Goal: Information Seeking & Learning: Compare options

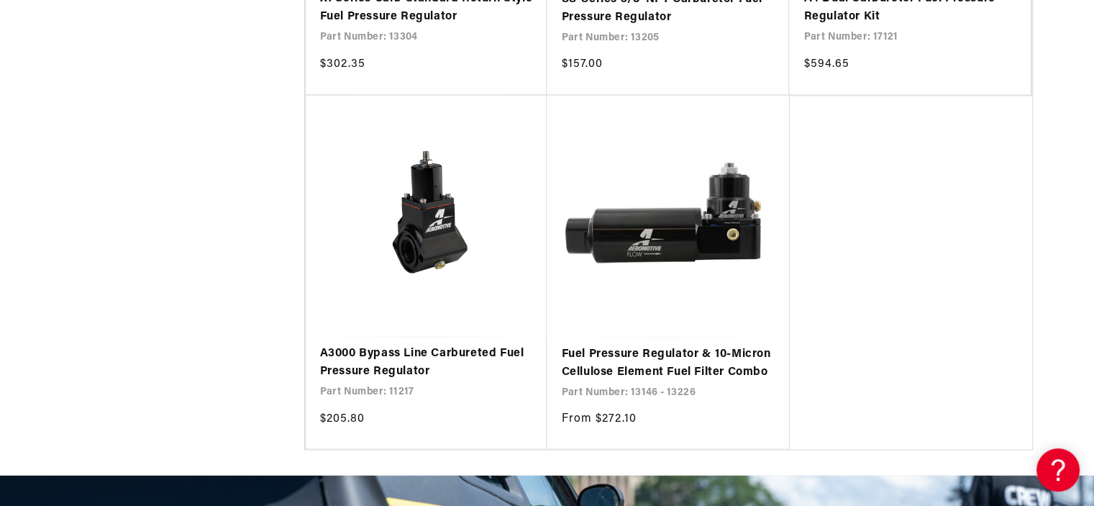
scroll to position [2504, 0]
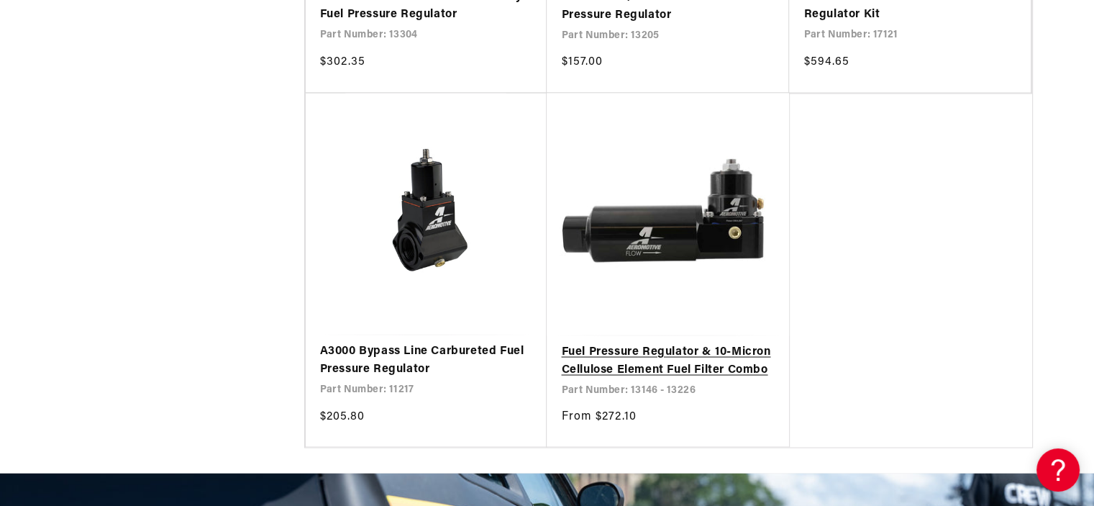
click at [691, 357] on link "Fuel Pressure Regulator & 10-Micron Cellulose Element Fuel Filter Combo" at bounding box center [668, 360] width 214 height 37
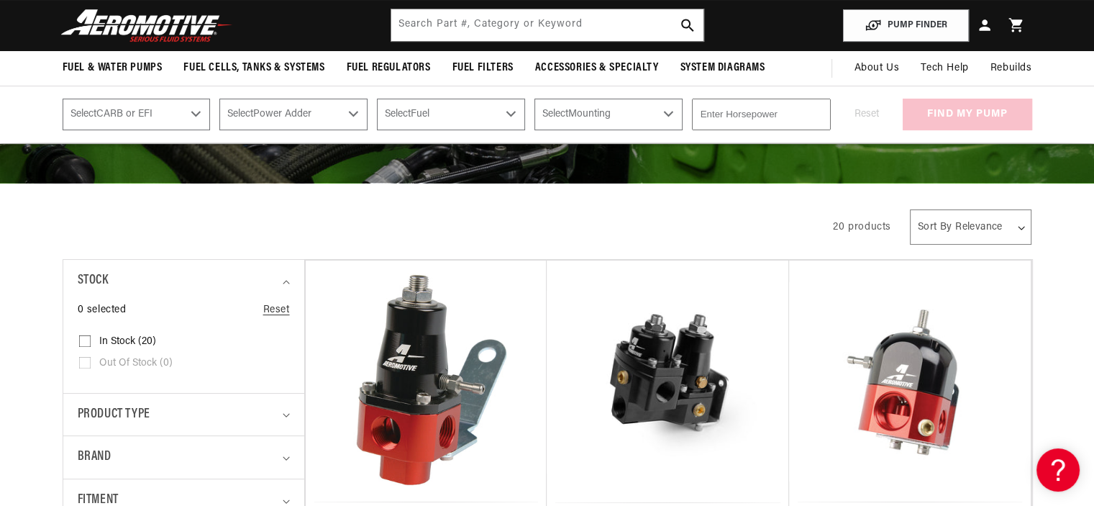
scroll to position [173, 0]
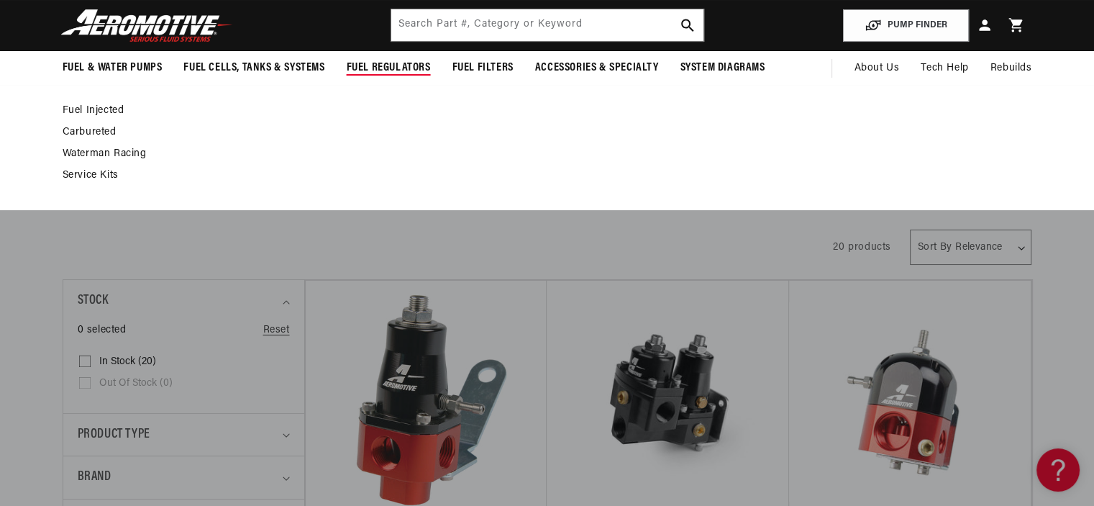
click at [98, 128] on link "Carbureted" at bounding box center [540, 132] width 955 height 13
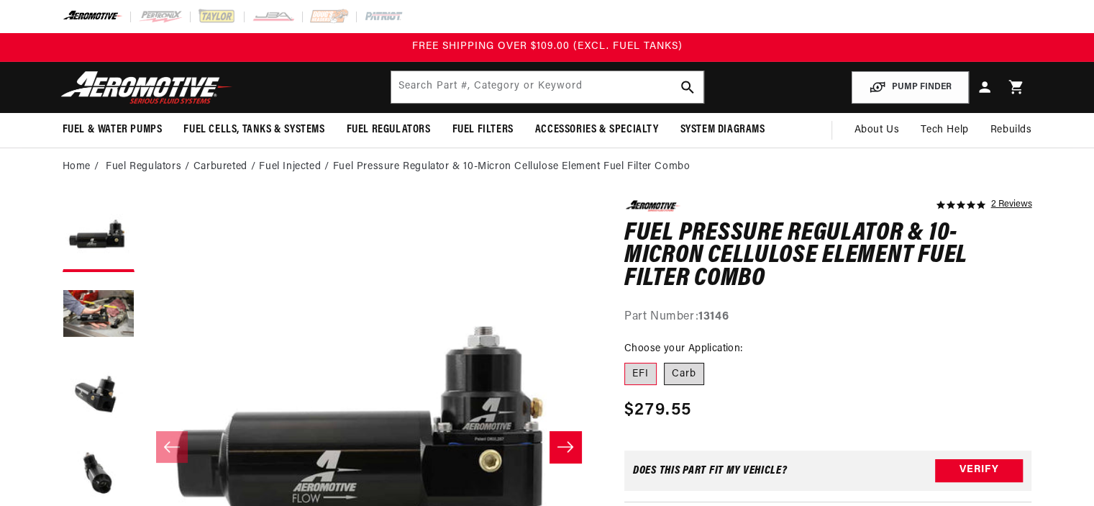
click at [678, 368] on label "Carb" at bounding box center [684, 374] width 40 height 23
click at [665, 360] on input "Carb" at bounding box center [664, 360] width 1 height 1
radio input "true"
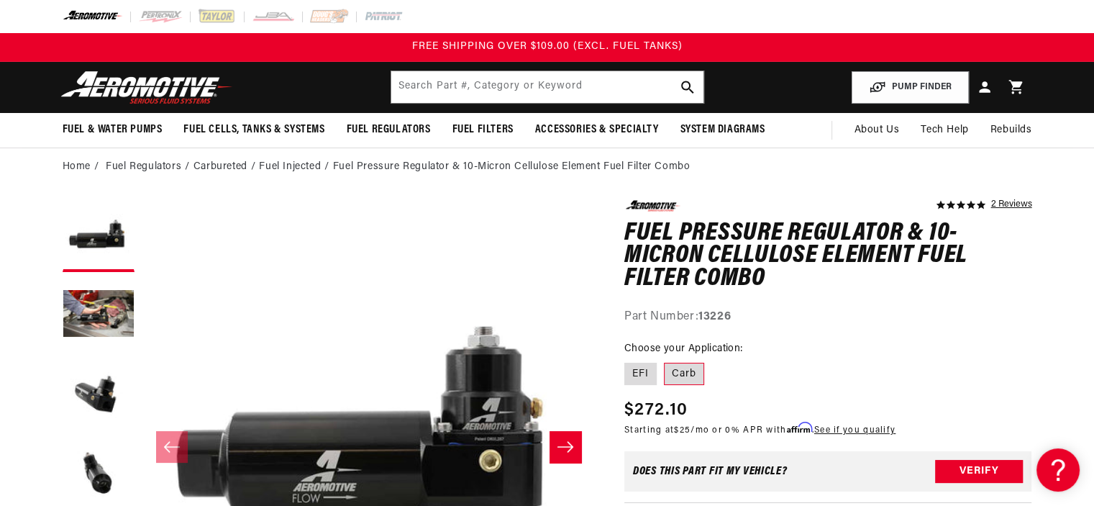
click at [996, 314] on div "Part Number: 13226" at bounding box center [828, 317] width 408 height 19
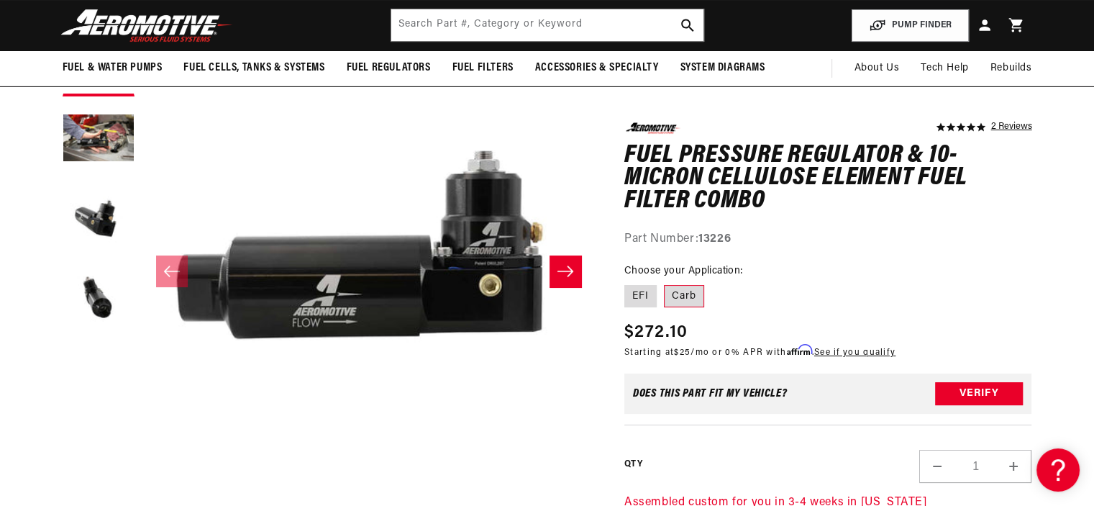
scroll to position [173, 0]
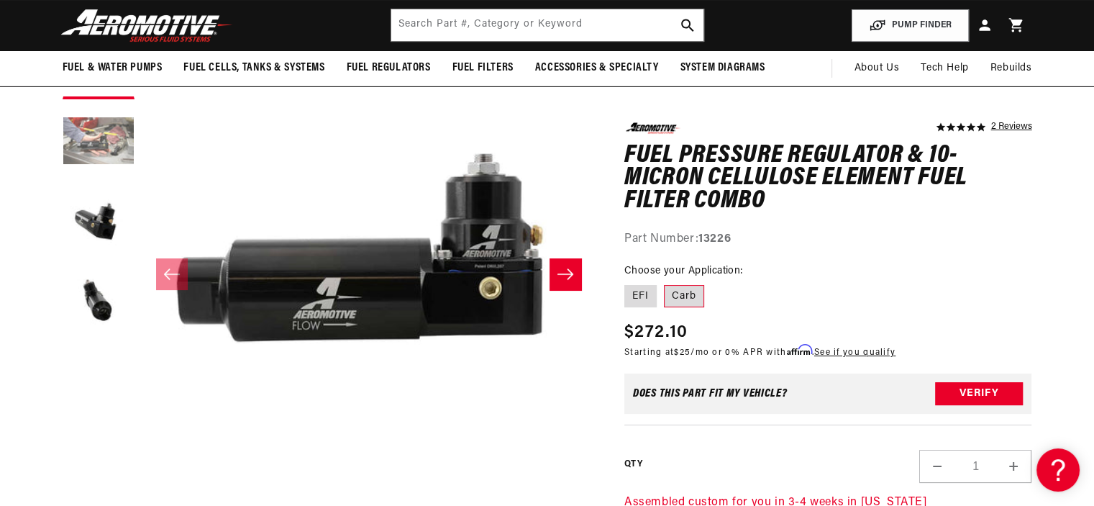
click at [81, 150] on button "Load image 2 in gallery view" at bounding box center [99, 142] width 72 height 72
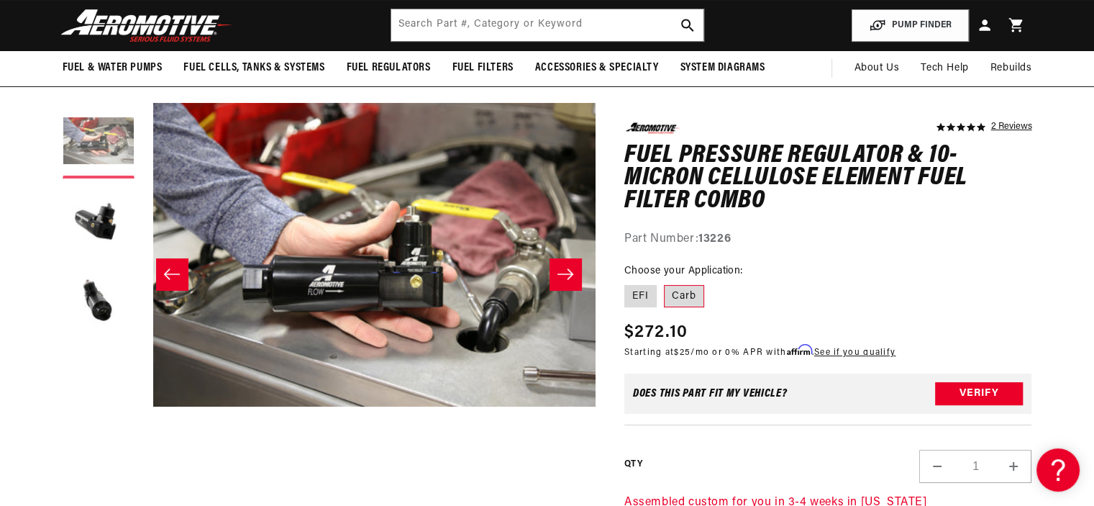
scroll to position [0, 454]
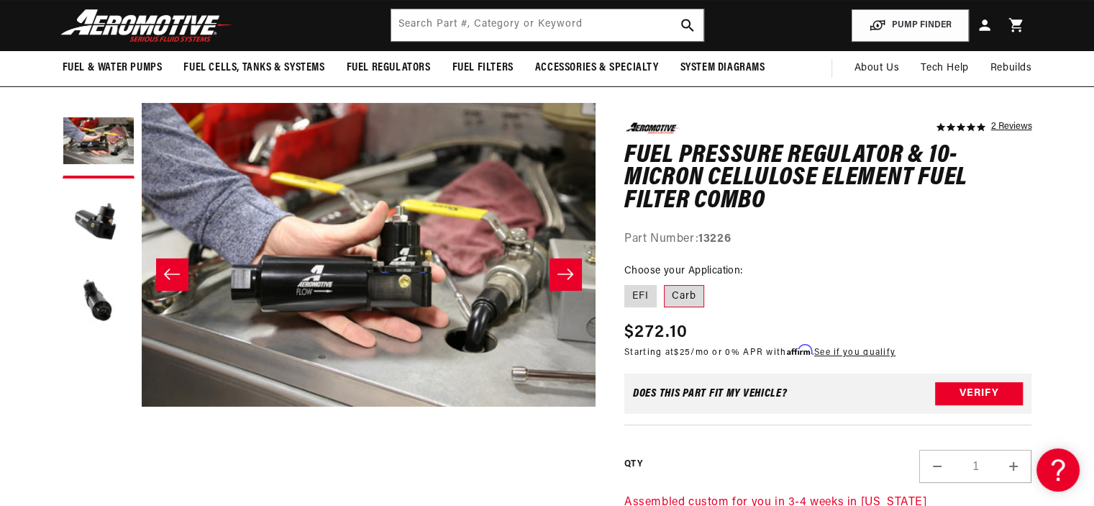
click at [573, 281] on icon "Slide right" at bounding box center [565, 274] width 17 height 14
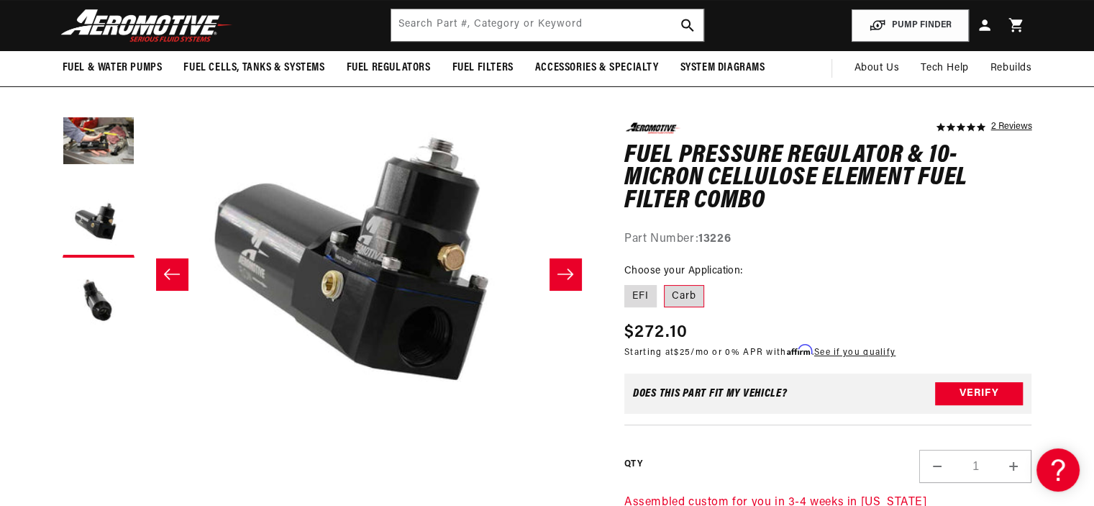
click at [573, 279] on icon "Slide right" at bounding box center [565, 274] width 17 height 14
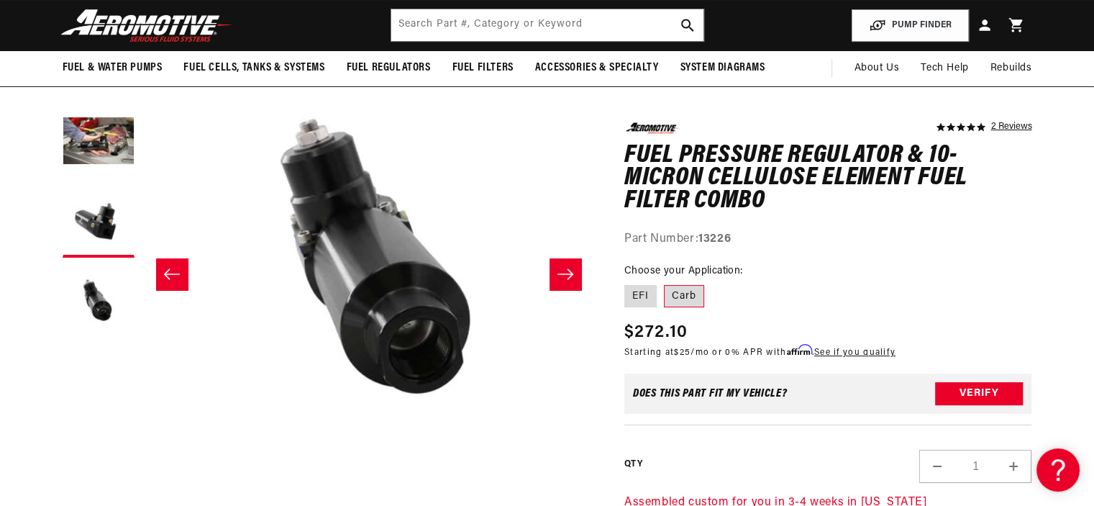
scroll to position [0, 1363]
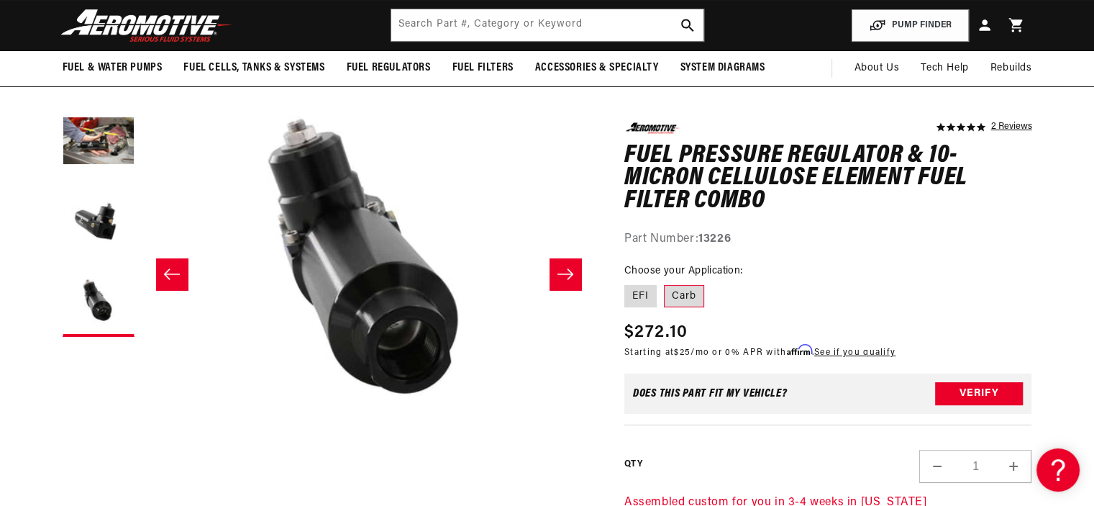
click at [573, 279] on icon "Slide right" at bounding box center [565, 274] width 17 height 14
click at [570, 273] on icon "Slide right" at bounding box center [566, 273] width 16 height 11
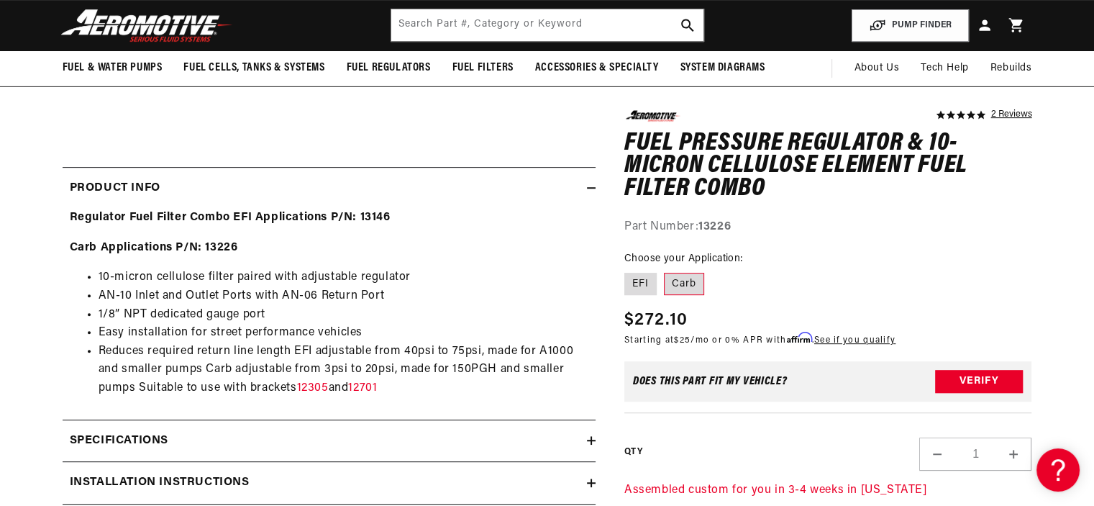
scroll to position [547, 0]
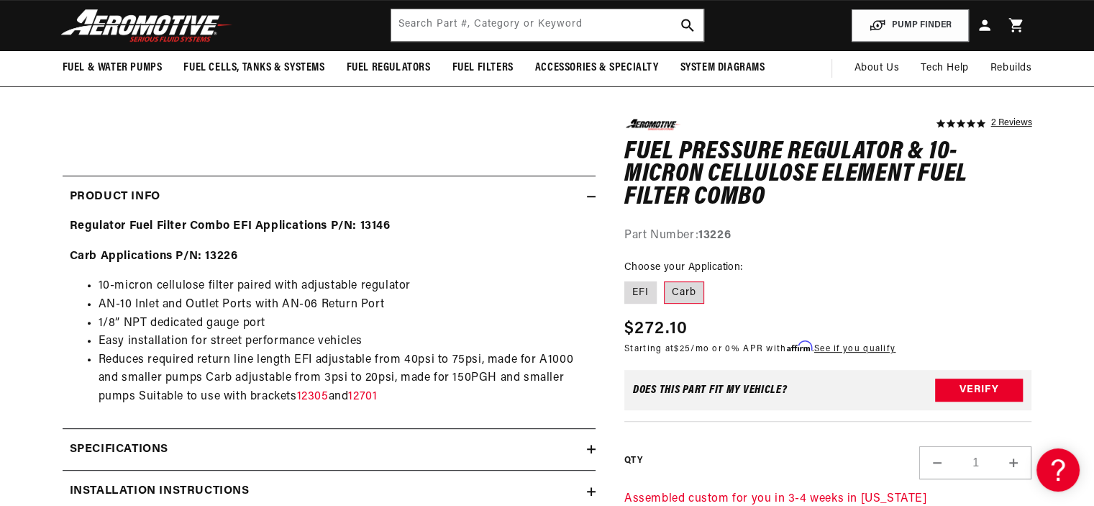
click at [690, 299] on label "Carb" at bounding box center [684, 292] width 40 height 23
click at [665, 279] on input "Carb" at bounding box center [664, 278] width 1 height 1
click at [601, 419] on div "5.0 star rating 2 Reviews Fuel Pressure Regulator & 10-Micron Cellulose Element…" at bounding box center [814, 153] width 437 height 1000
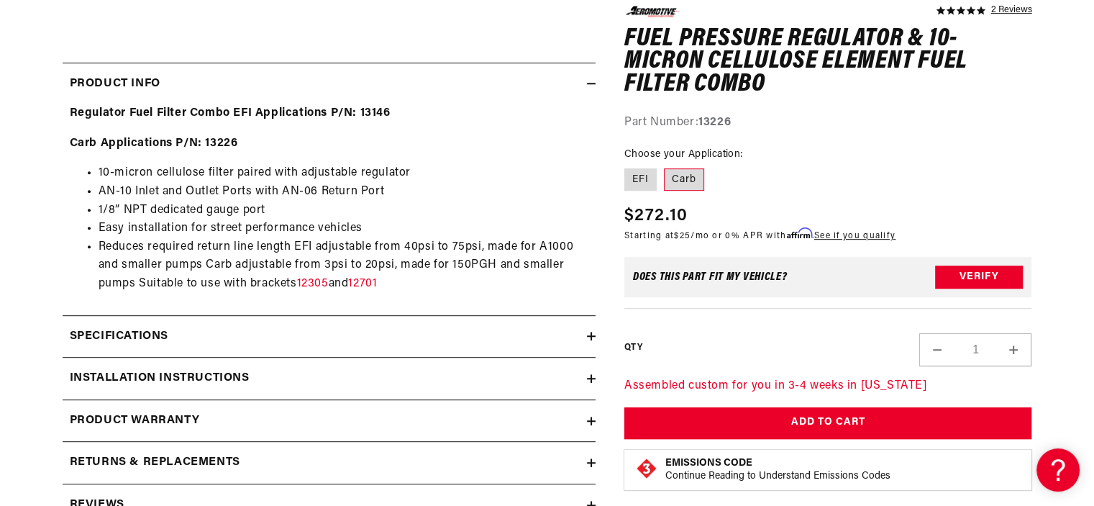
scroll to position [662, 0]
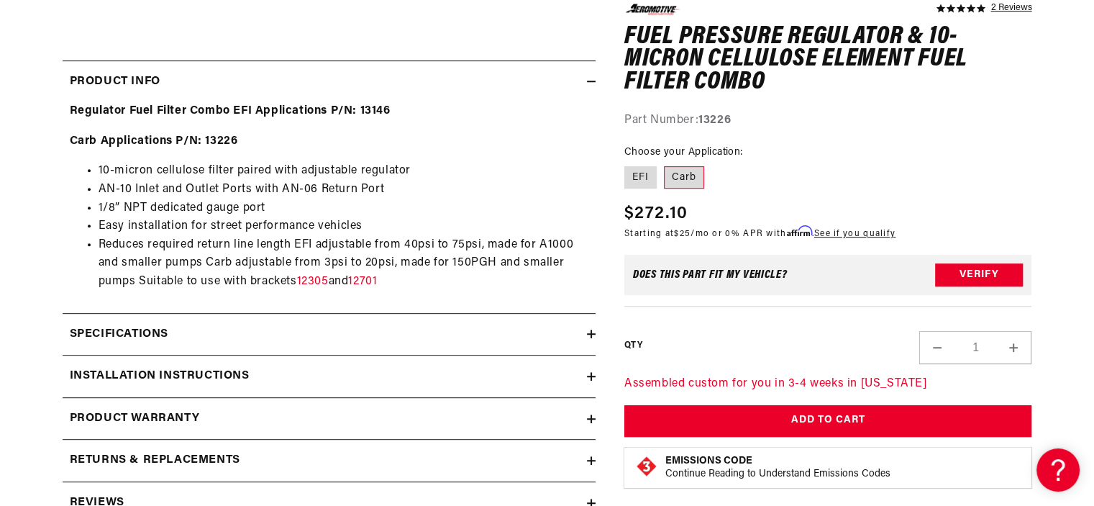
click at [586, 332] on div "Specifications" at bounding box center [325, 334] width 524 height 19
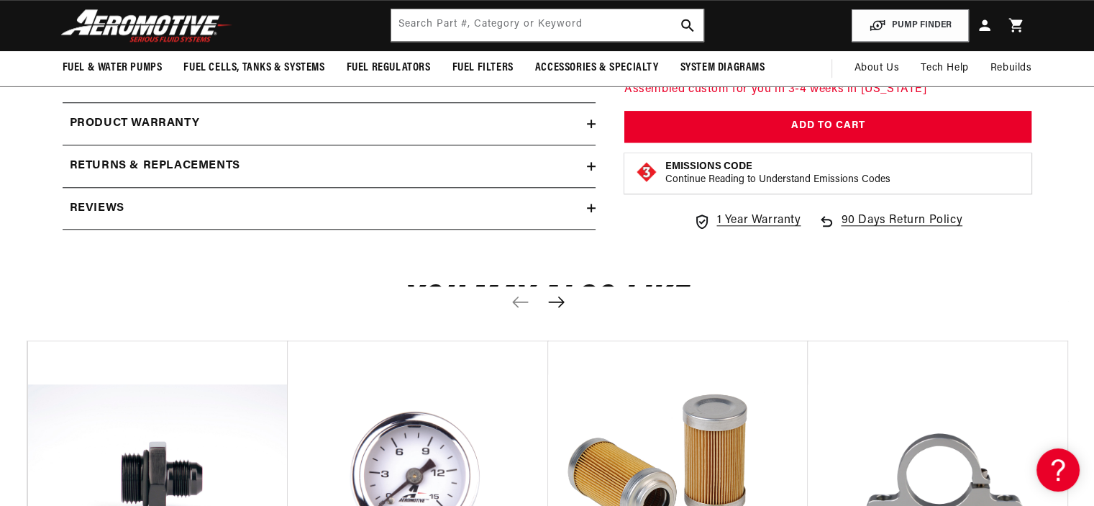
scroll to position [1381, 0]
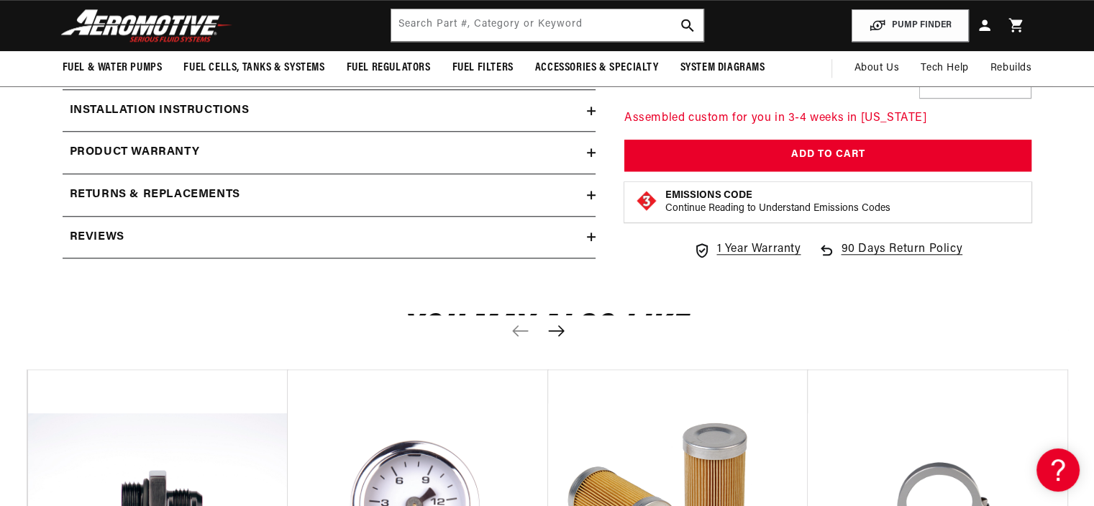
click at [591, 115] on icon at bounding box center [591, 110] width 0 height 9
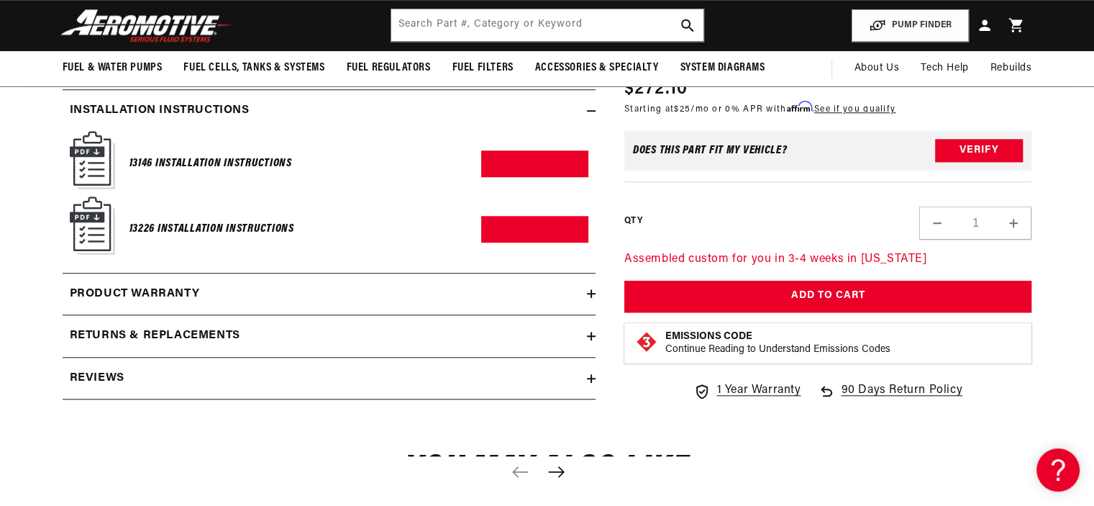
click at [70, 174] on img at bounding box center [92, 160] width 45 height 58
click at [87, 175] on img at bounding box center [92, 160] width 45 height 58
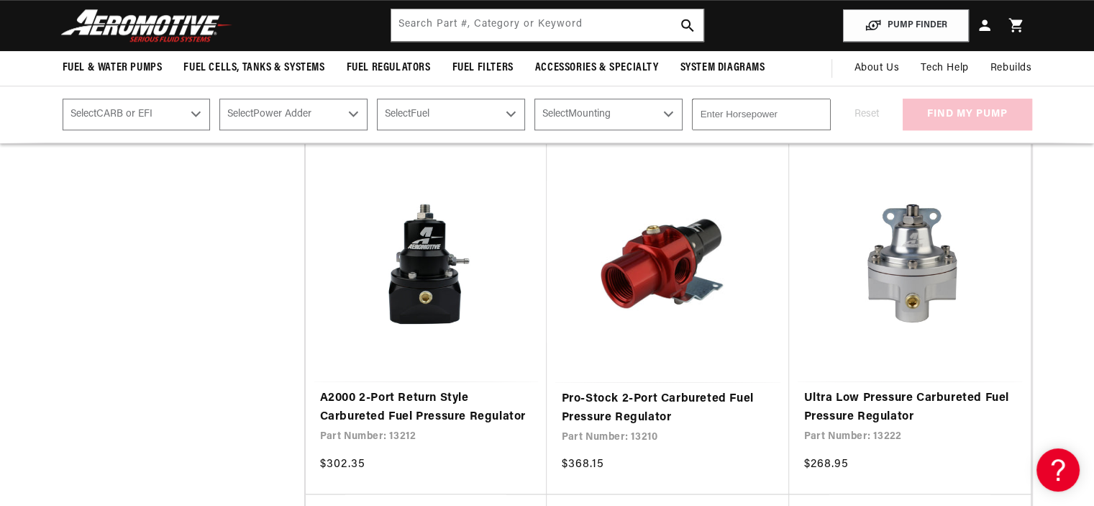
scroll to position [1036, 0]
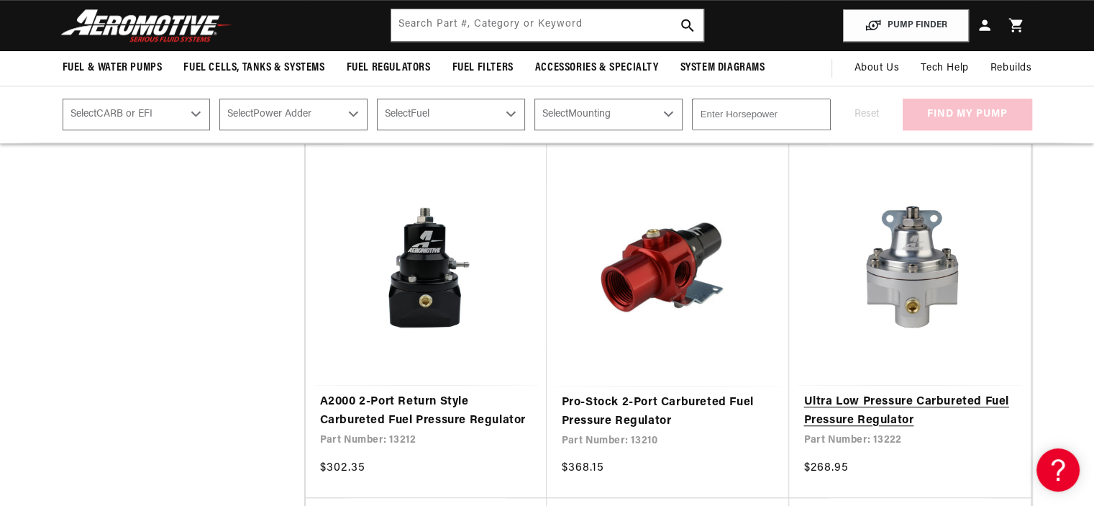
click at [824, 419] on link "Ultra Low Pressure Carbureted Fuel Pressure Regulator" at bounding box center [910, 411] width 213 height 37
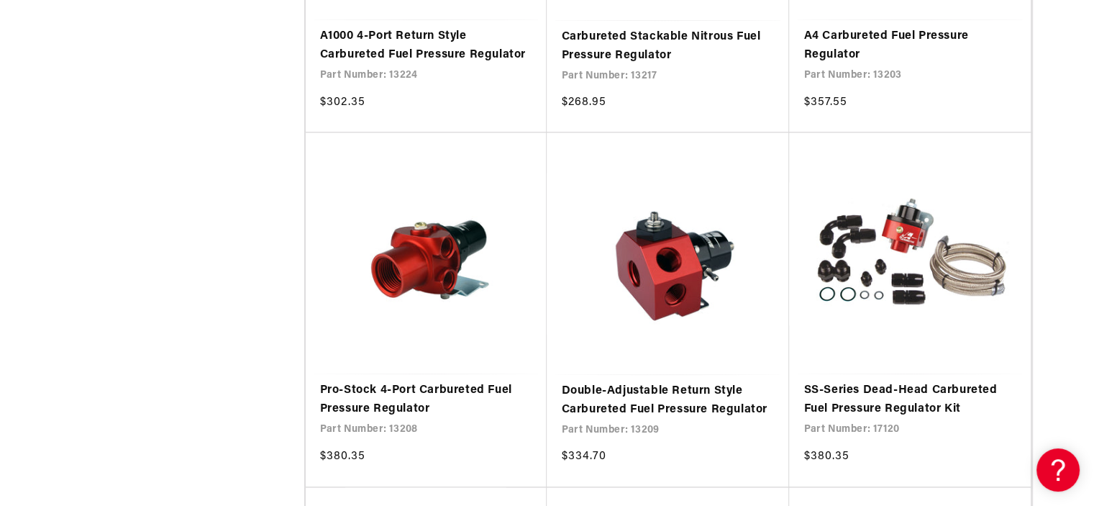
scroll to position [1784, 0]
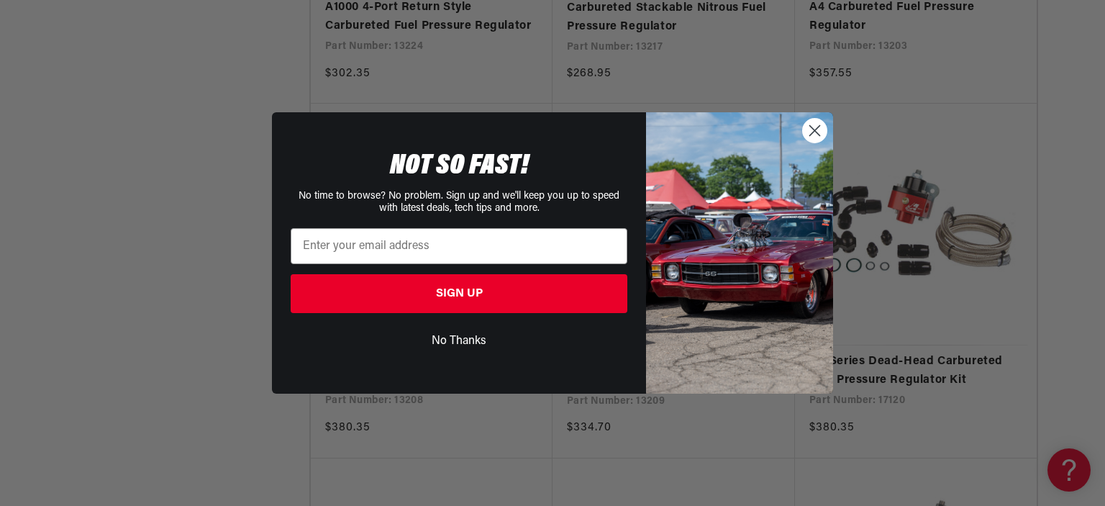
click at [806, 128] on circle "Close dialog" at bounding box center [815, 131] width 24 height 24
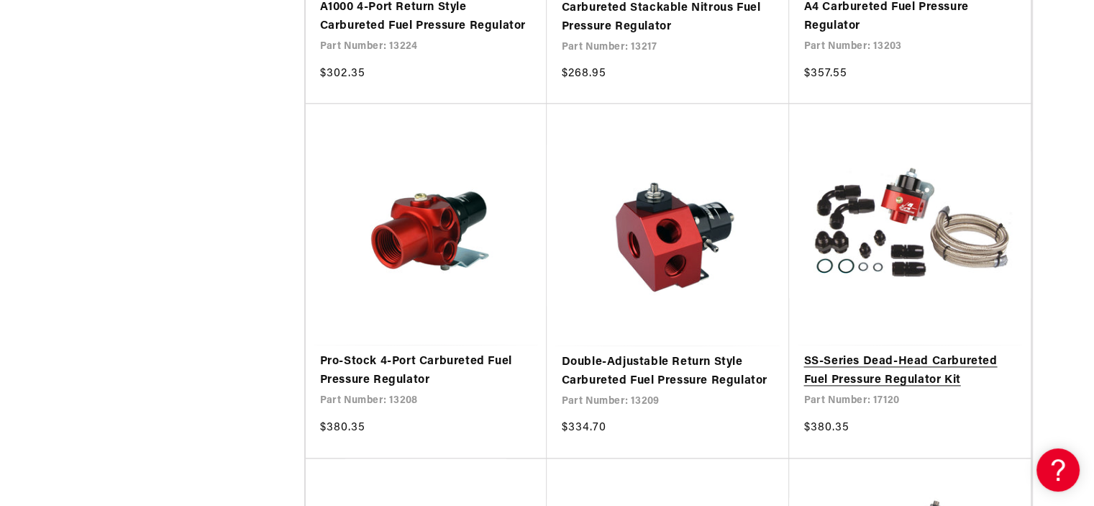
click at [815, 379] on link "SS-Series Dead-Head Carbureted Fuel Pressure Regulator Kit" at bounding box center [910, 371] width 213 height 37
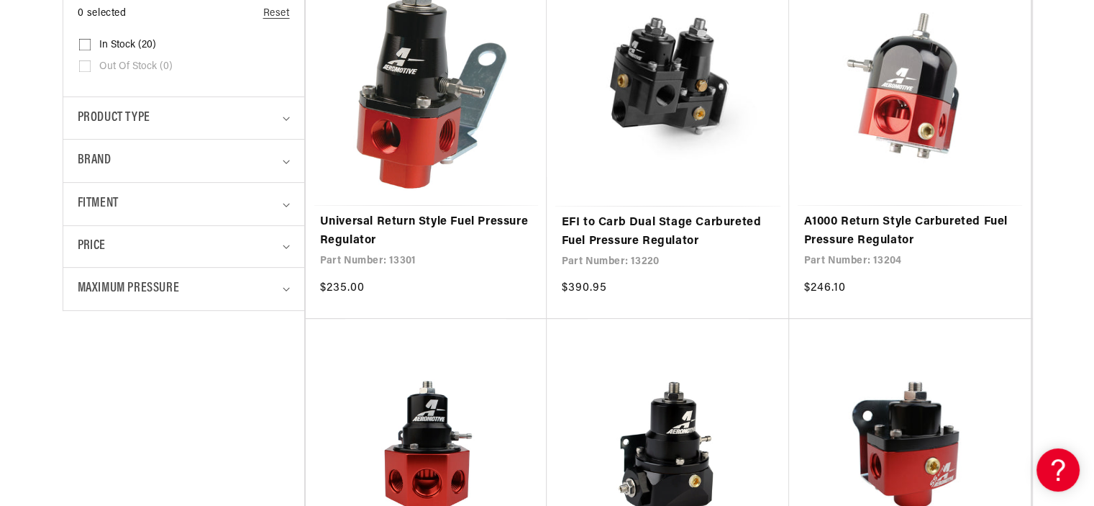
scroll to position [518, 0]
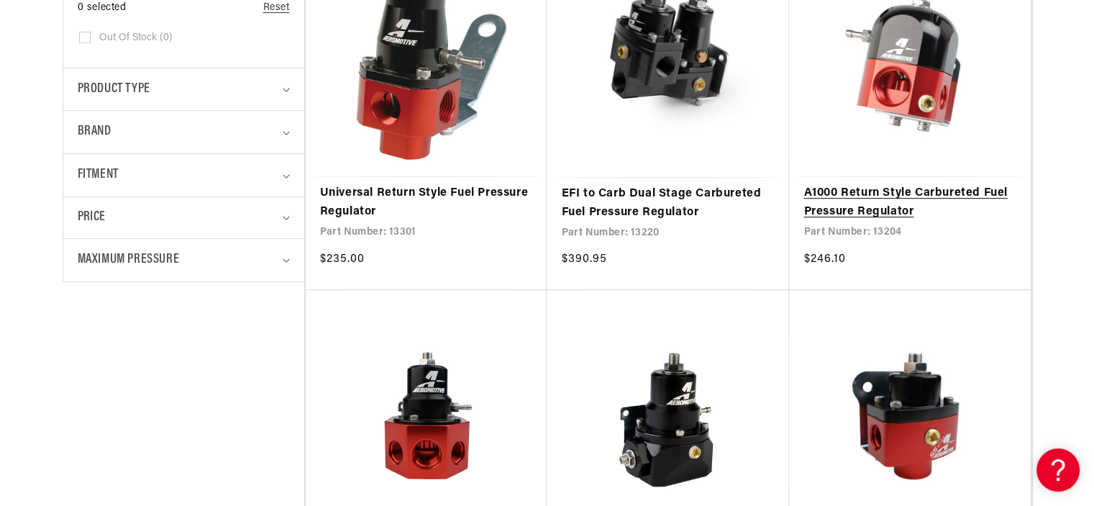
click at [866, 201] on link "A1000 Return Style Carbureted Fuel Pressure Regulator" at bounding box center [910, 202] width 213 height 37
click at [843, 209] on link "A1000 Return Style Carbureted Fuel Pressure Regulator" at bounding box center [910, 202] width 213 height 37
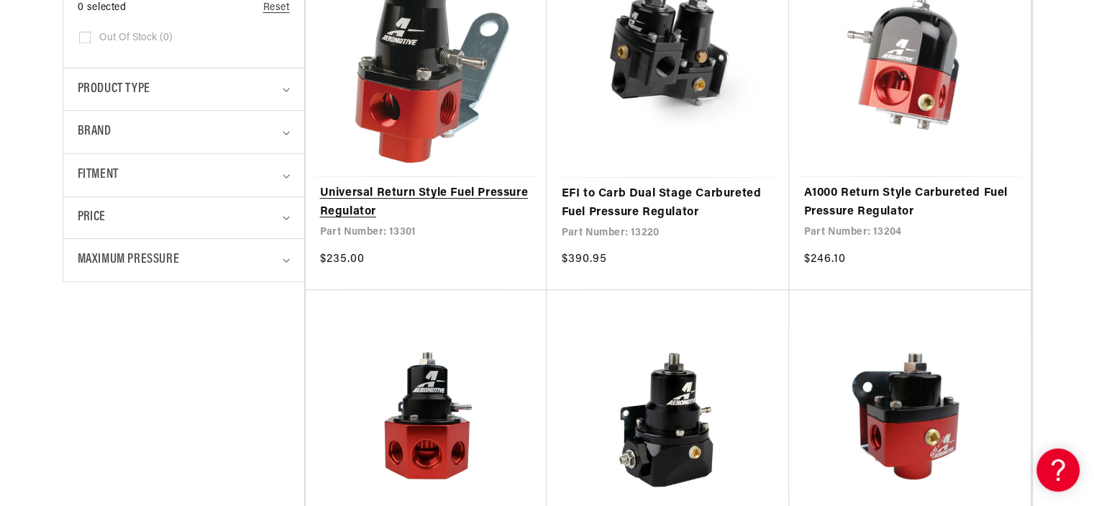
click at [367, 194] on link "Universal Return Style Fuel Pressure Regulator" at bounding box center [426, 202] width 213 height 37
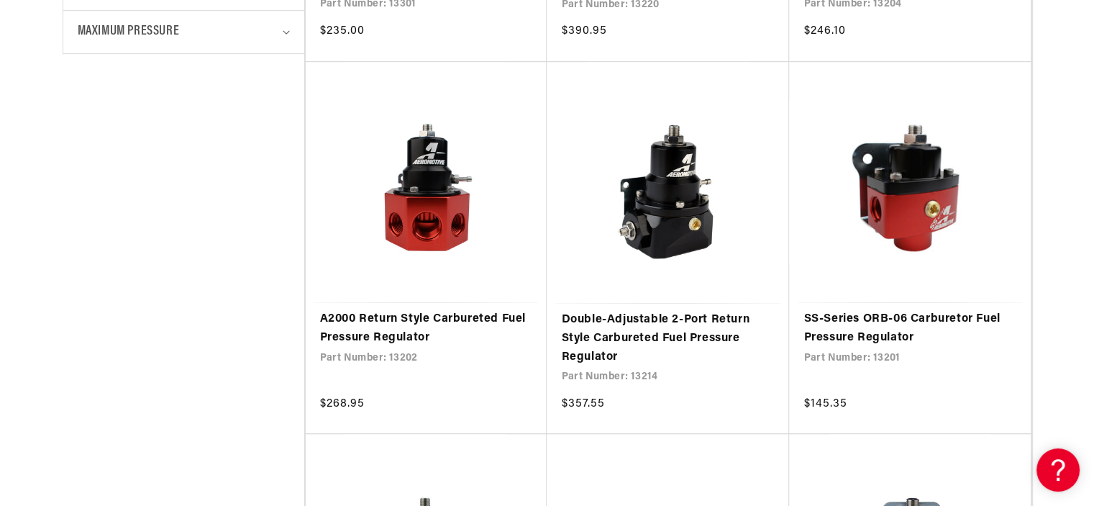
scroll to position [748, 0]
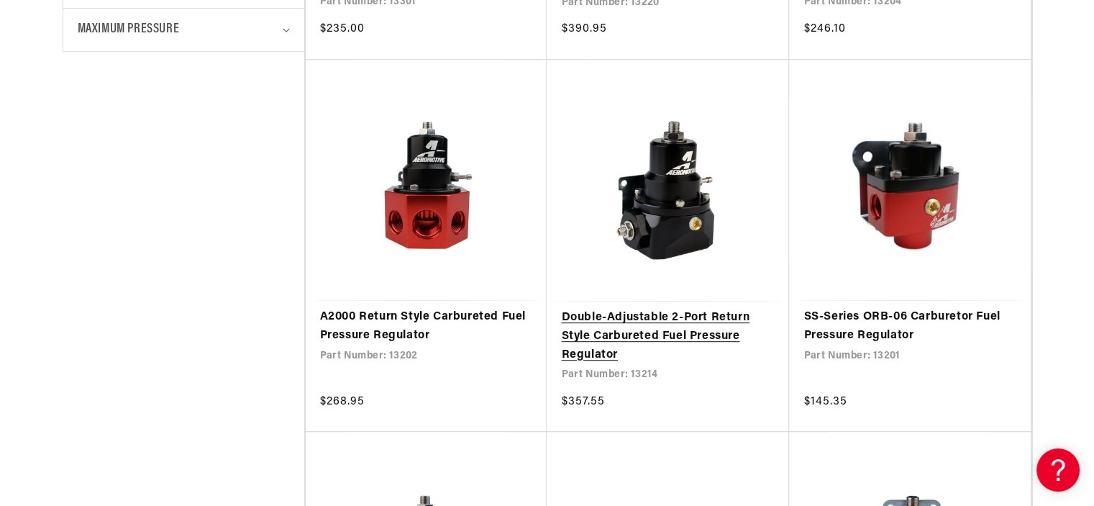
click at [666, 323] on link "Double-Adjustable 2-Port Return Style Carbureted Fuel Pressure Regulator" at bounding box center [668, 336] width 214 height 55
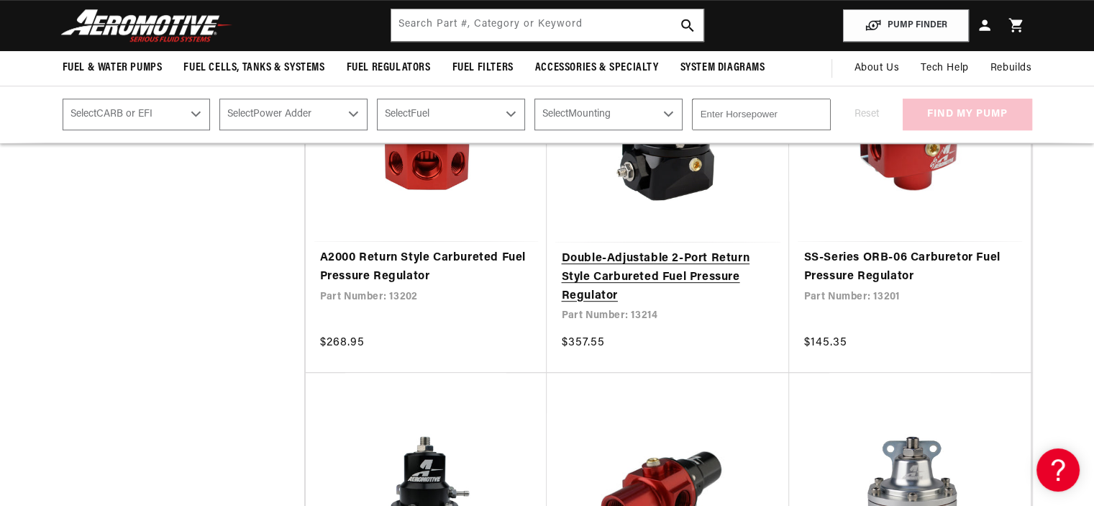
scroll to position [806, 0]
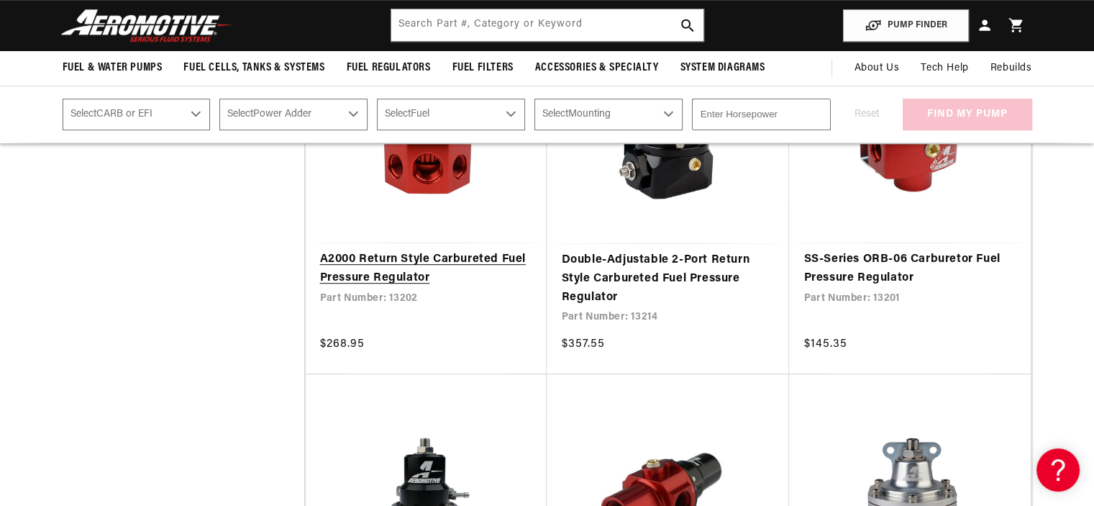
click at [360, 273] on link "A2000 Return Style Carbureted Fuel Pressure Regulator" at bounding box center [426, 268] width 213 height 37
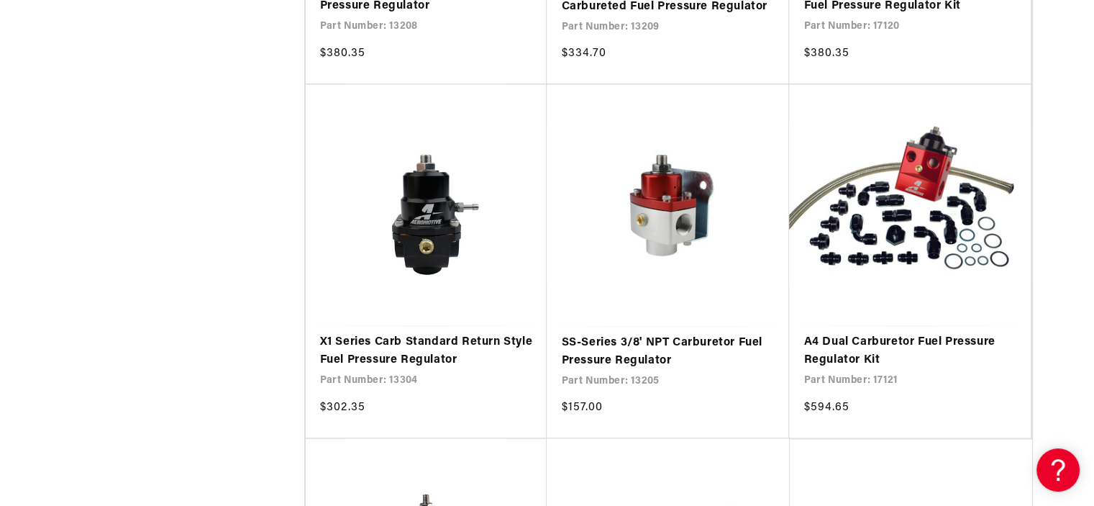
scroll to position [2187, 0]
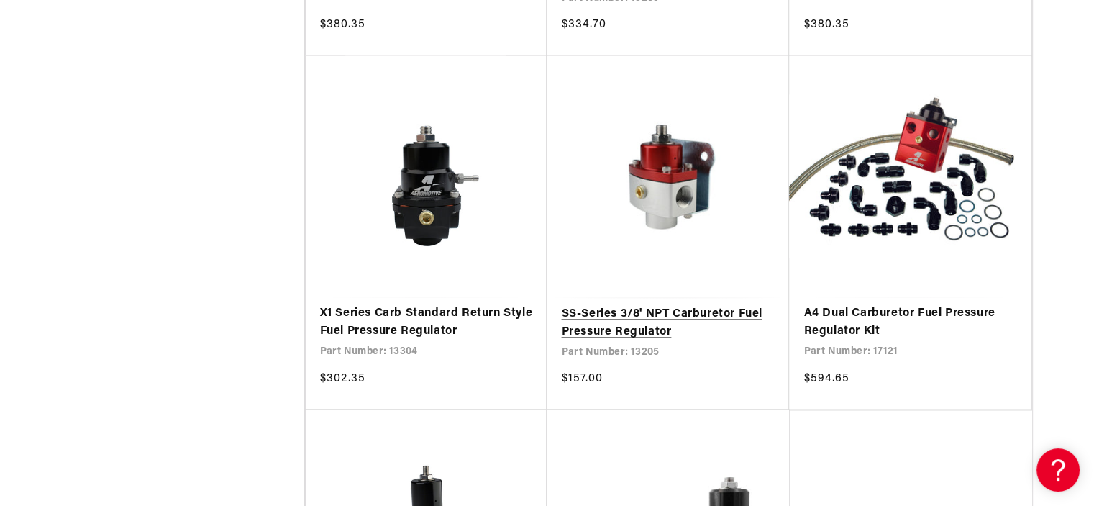
click at [611, 319] on link "SS-Series 3/8' NPT Carburetor Fuel Pressure Regulator" at bounding box center [668, 323] width 214 height 37
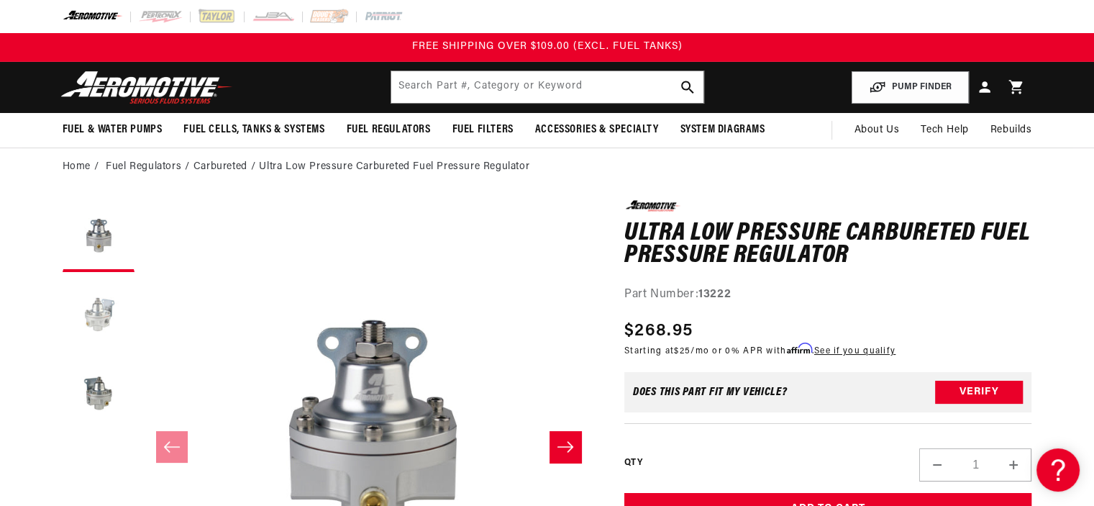
click at [95, 314] on button "Load image 2 in gallery view" at bounding box center [99, 315] width 72 height 72
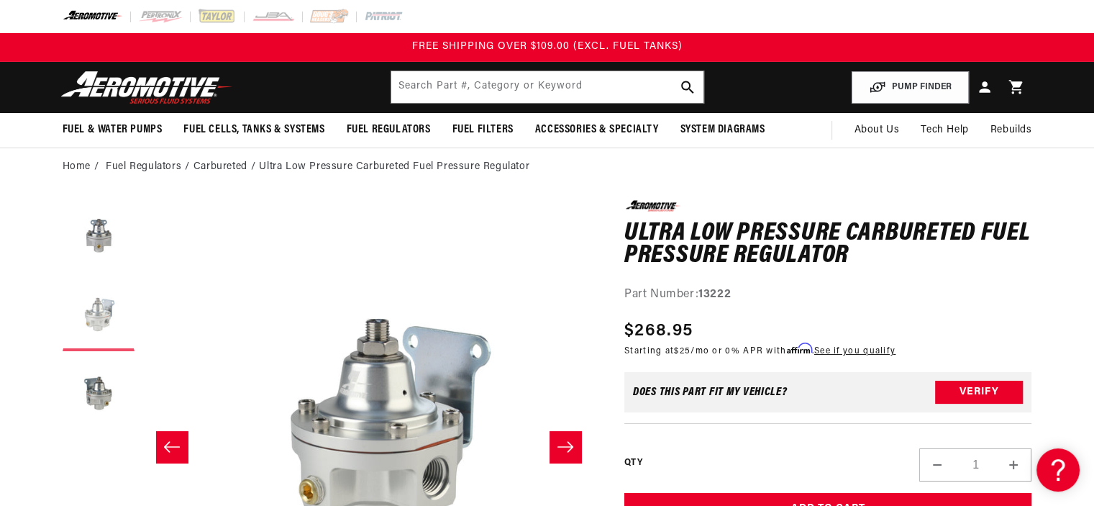
scroll to position [0, 454]
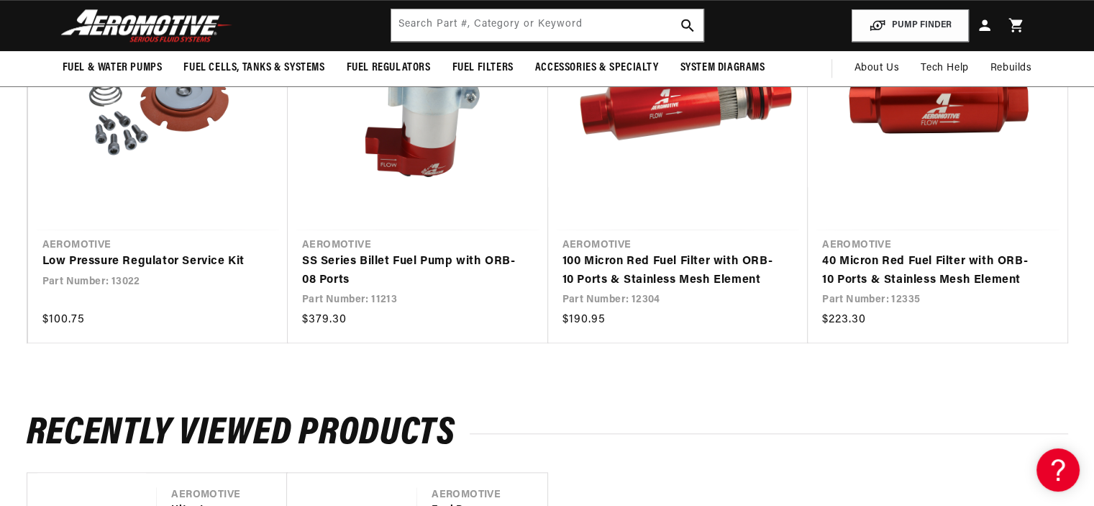
scroll to position [1439, 0]
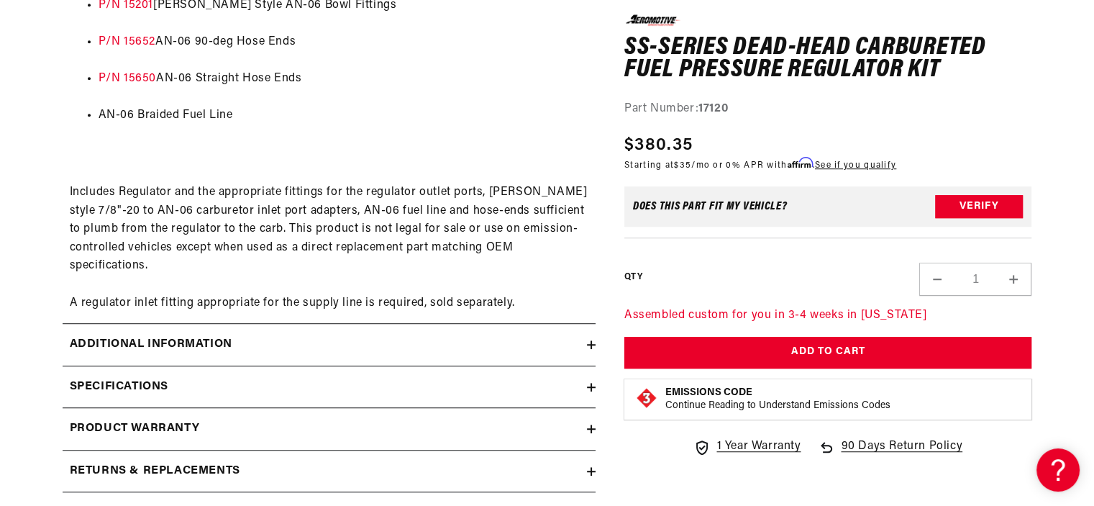
scroll to position [947, 0]
click at [591, 340] on icon at bounding box center [591, 343] width 0 height 9
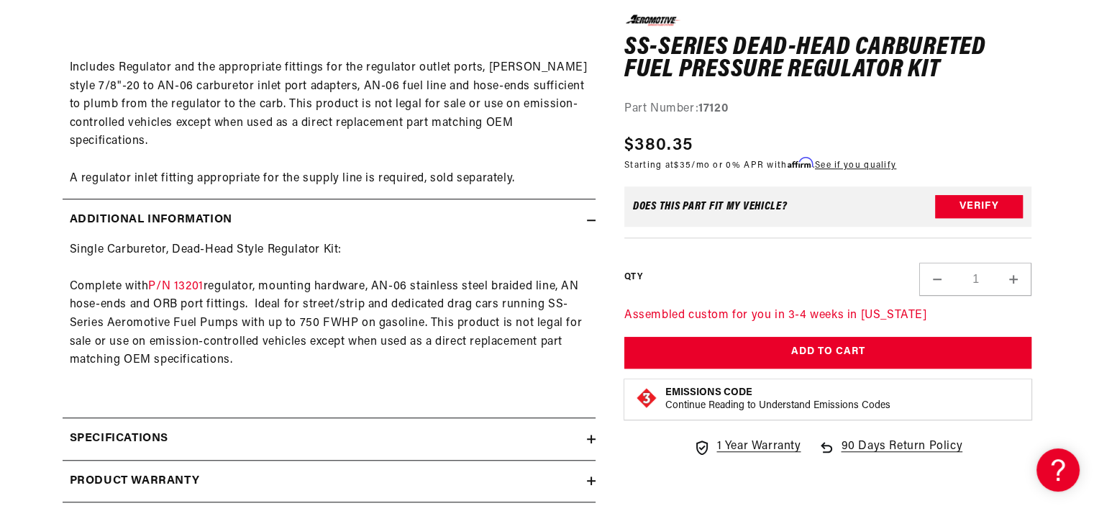
scroll to position [1091, 0]
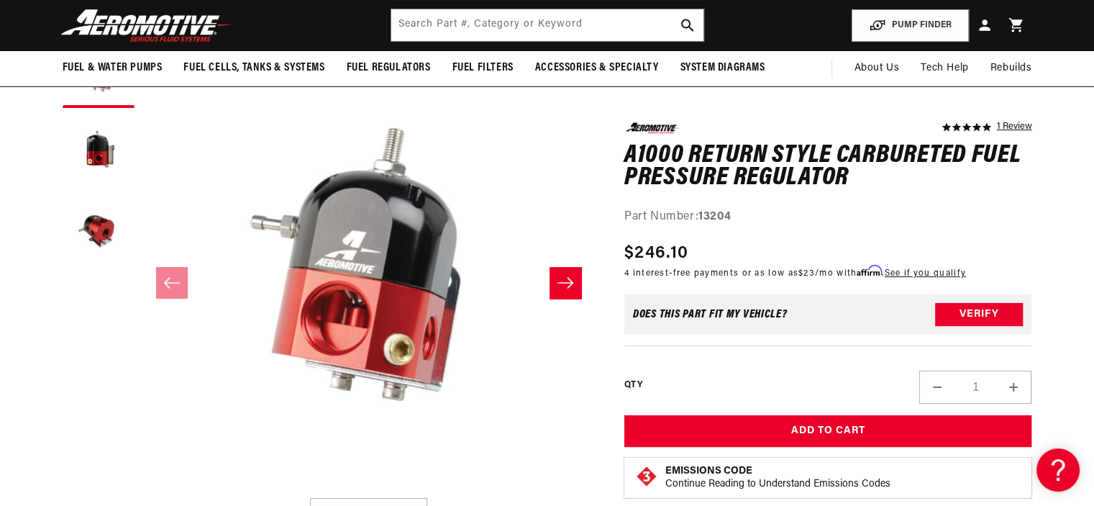
scroll to position [135, 0]
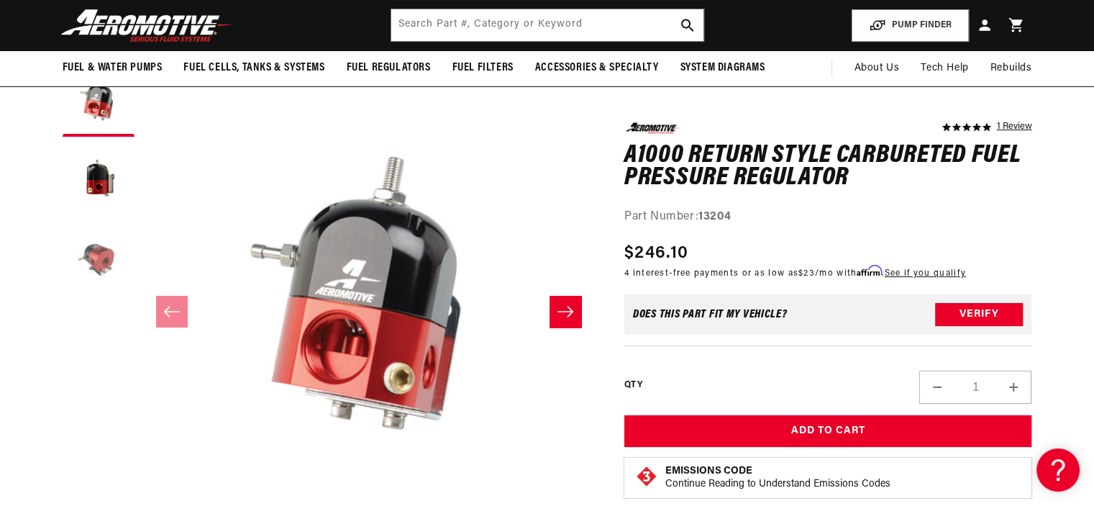
click at [100, 250] on button "Load image 3 in gallery view" at bounding box center [99, 259] width 72 height 72
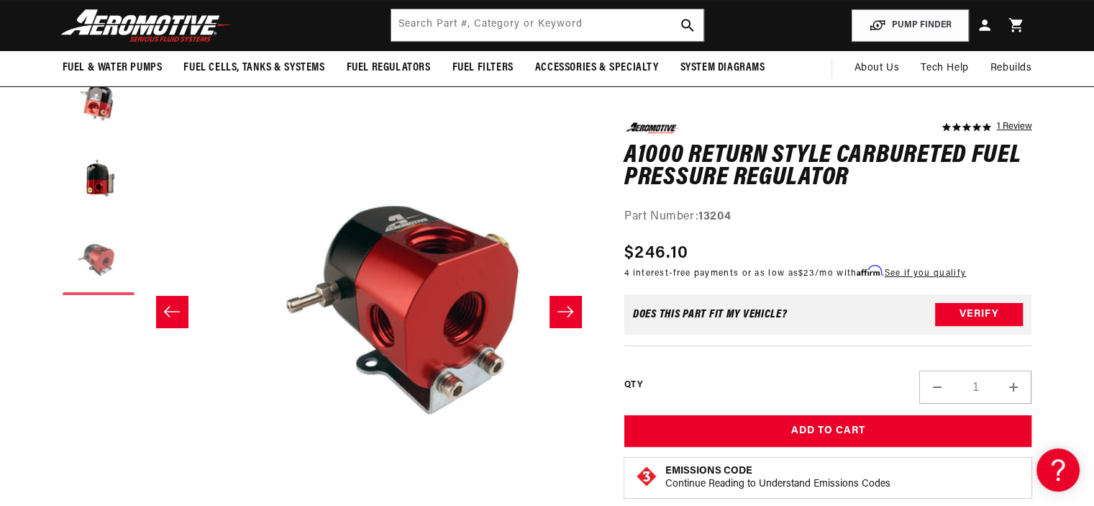
scroll to position [0, 909]
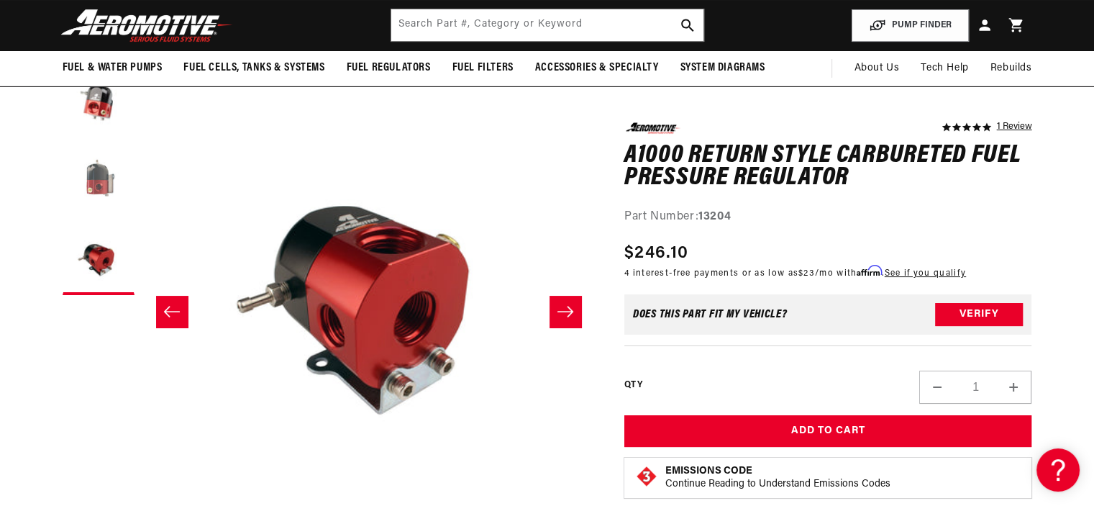
click at [95, 193] on button "Load image 2 in gallery view" at bounding box center [99, 180] width 72 height 72
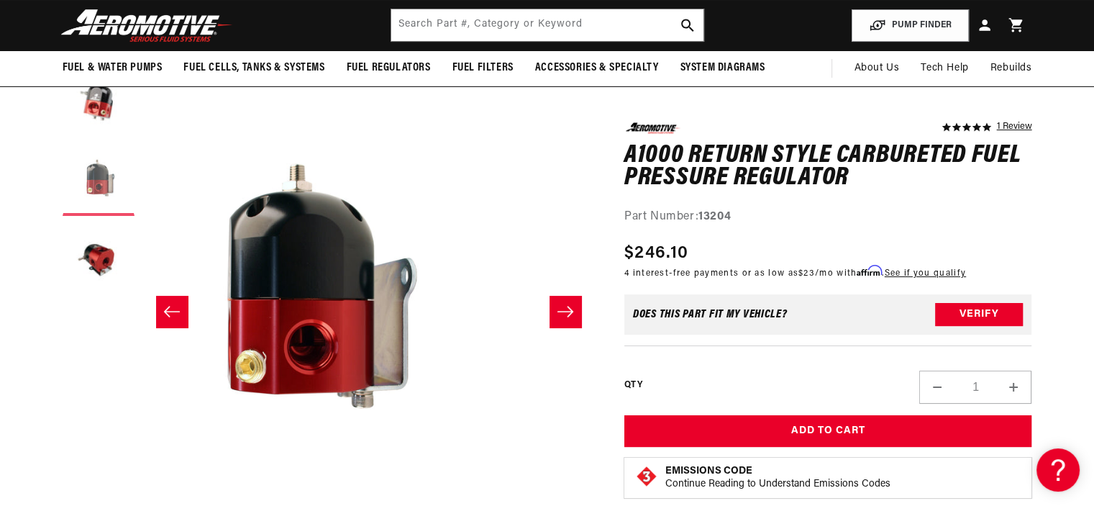
scroll to position [0, 454]
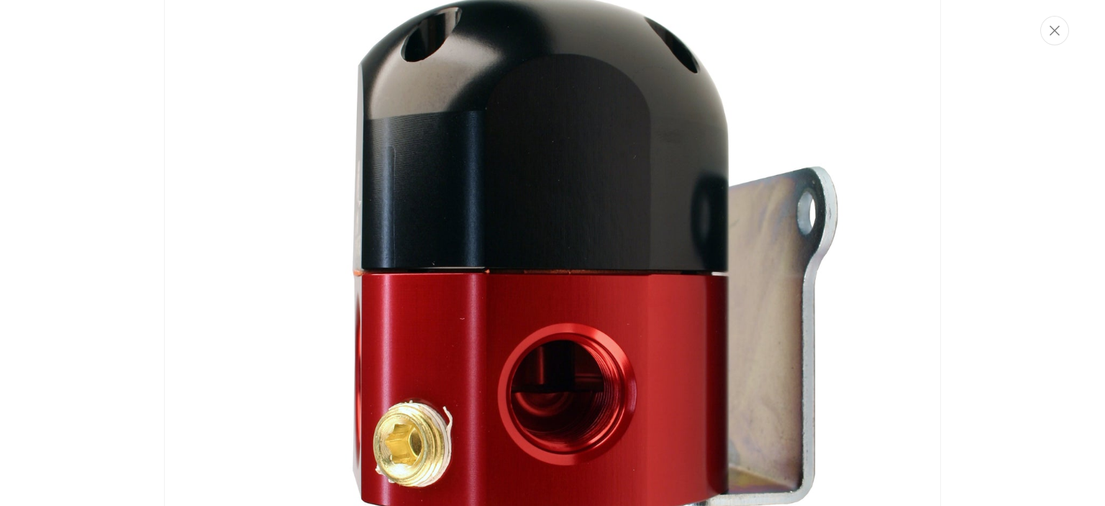
scroll to position [995, 0]
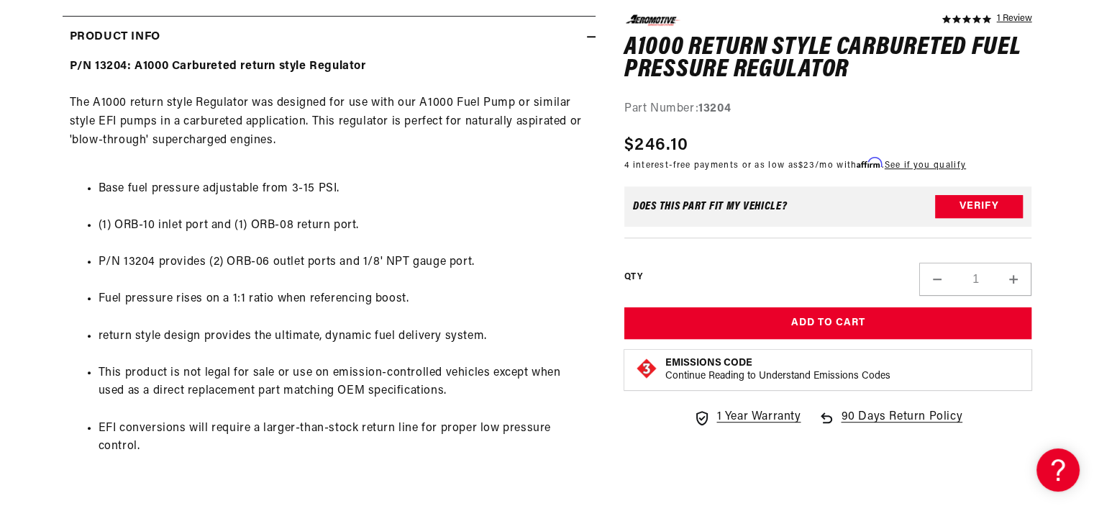
scroll to position [708, 0]
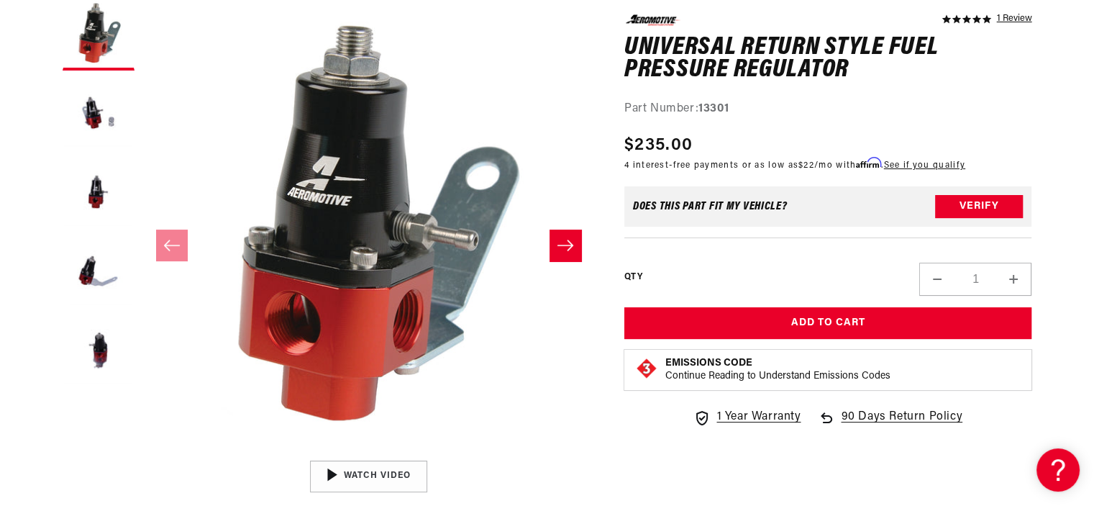
scroll to position [230, 0]
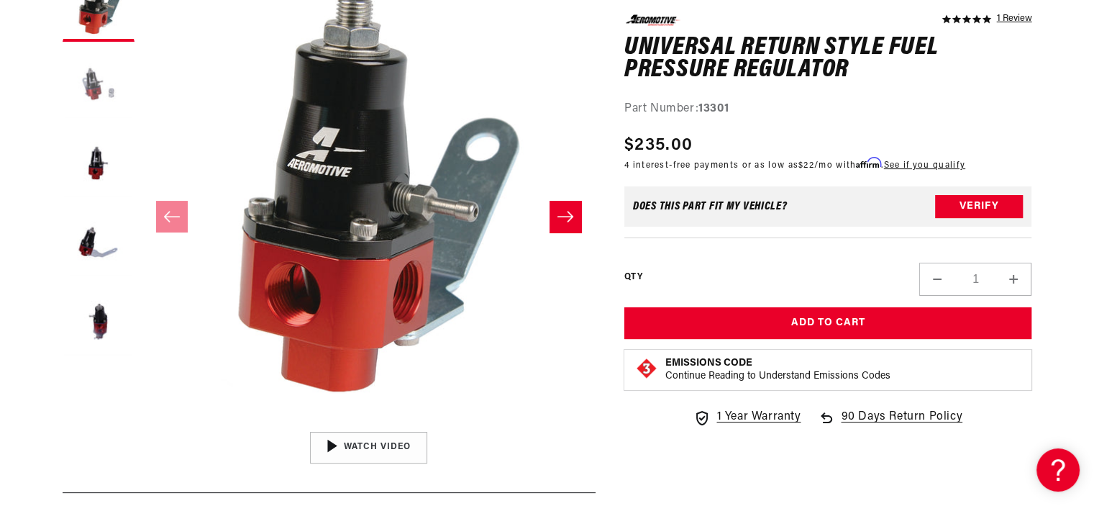
click at [97, 89] on button "Load image 2 in gallery view" at bounding box center [99, 85] width 72 height 72
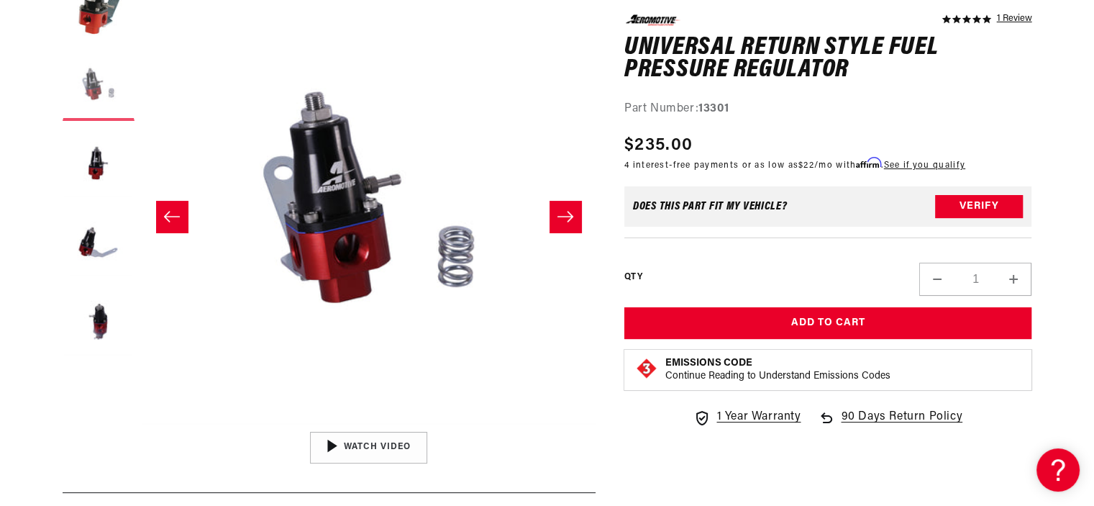
scroll to position [78, 0]
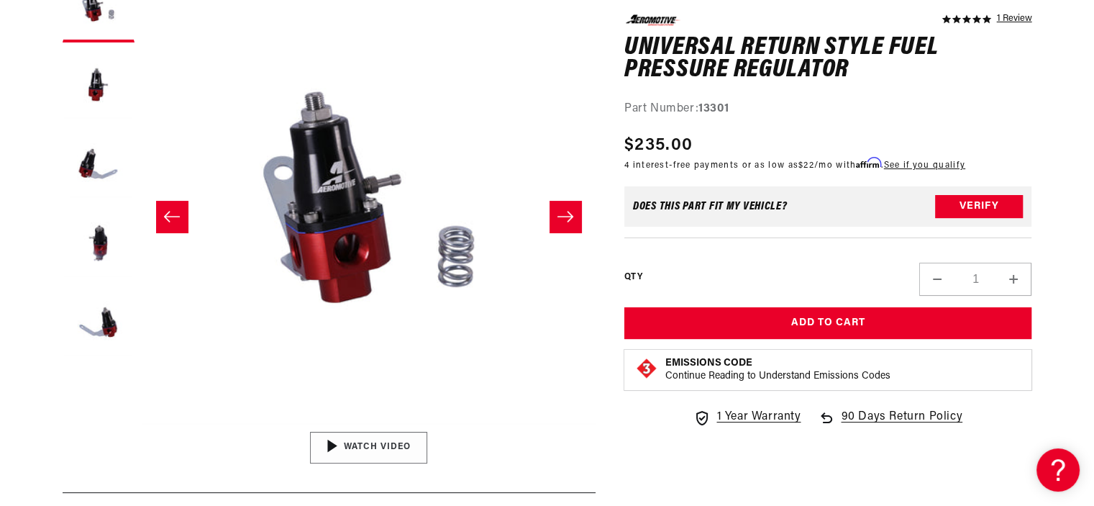
click at [563, 434] on div "00:59 Videowise - eCommerce Video Platform Watch Video" at bounding box center [369, 448] width 454 height 32
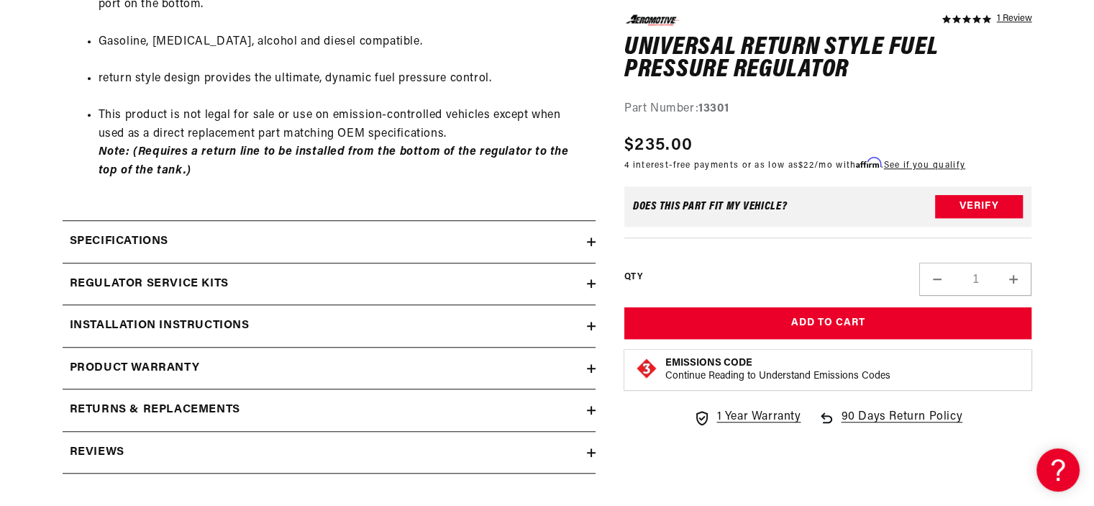
scroll to position [1036, 0]
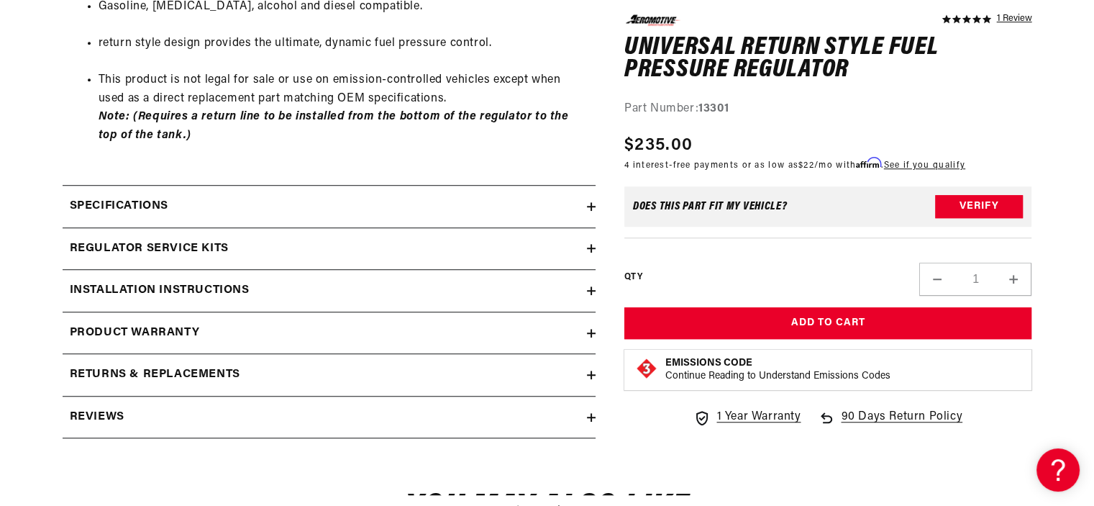
click at [463, 294] on div "Installation Instructions" at bounding box center [325, 290] width 524 height 19
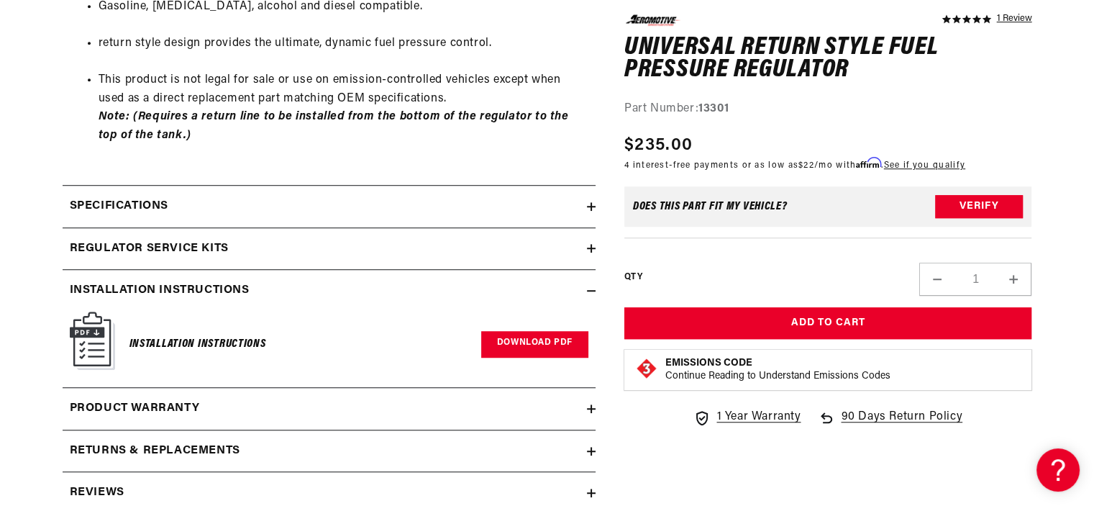
click at [502, 353] on link "Download PDF" at bounding box center [534, 344] width 107 height 27
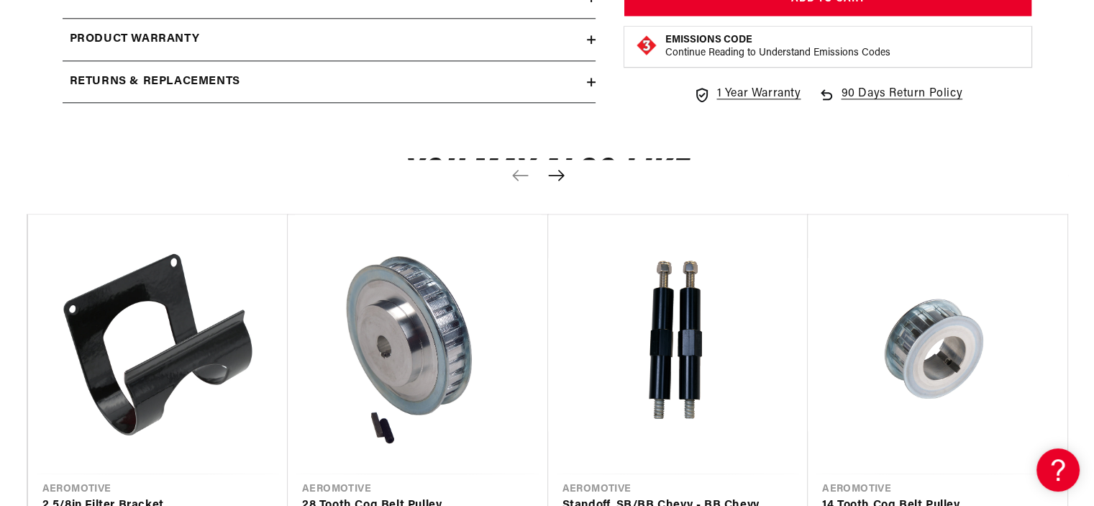
scroll to position [1640, 0]
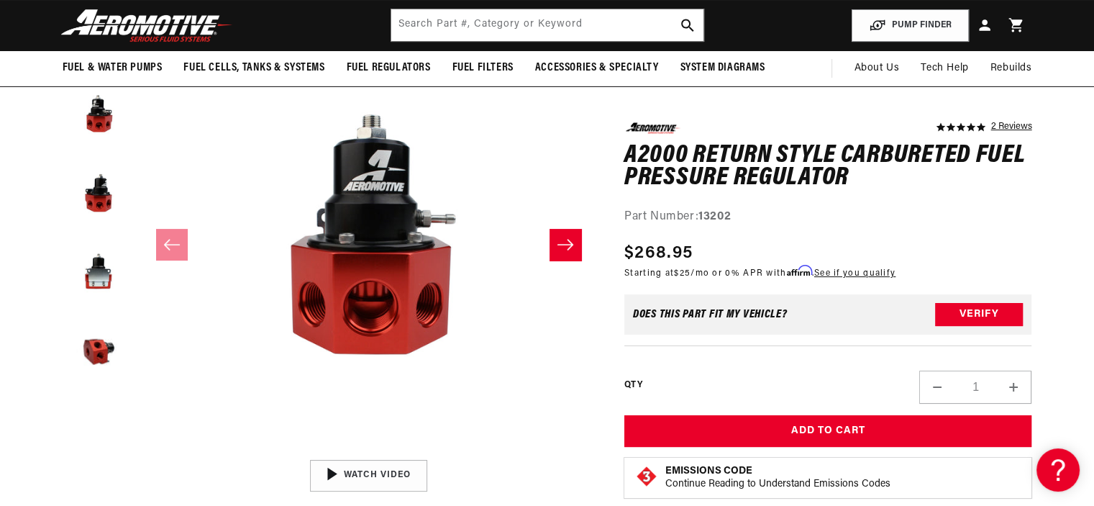
scroll to position [201, 0]
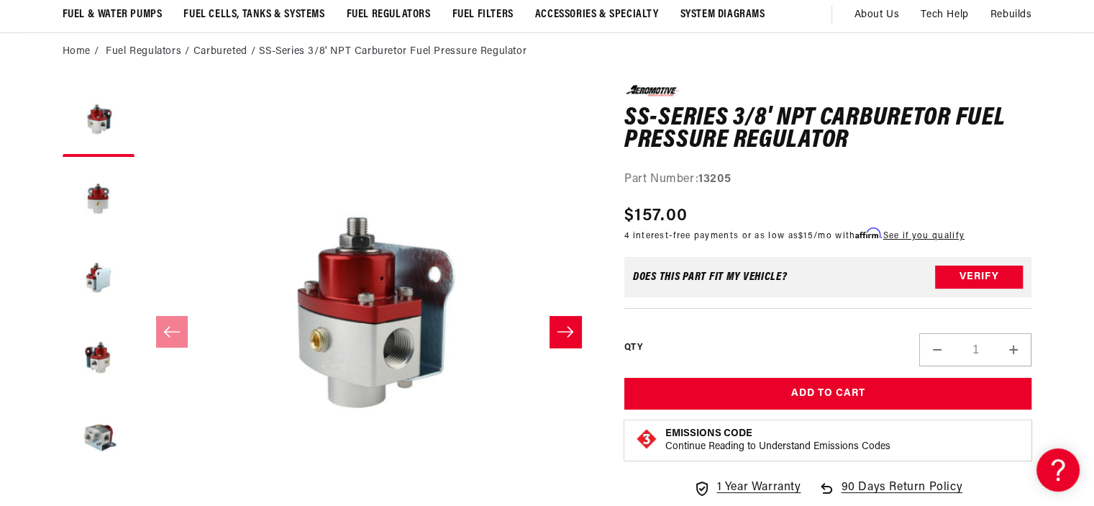
scroll to position [144, 0]
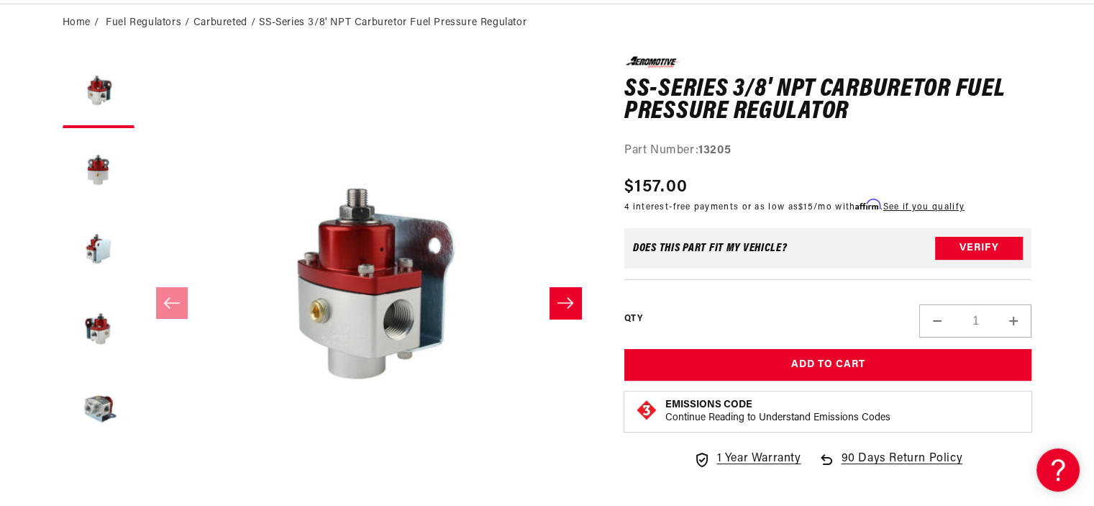
click at [555, 301] on button "Slide right" at bounding box center [566, 303] width 32 height 32
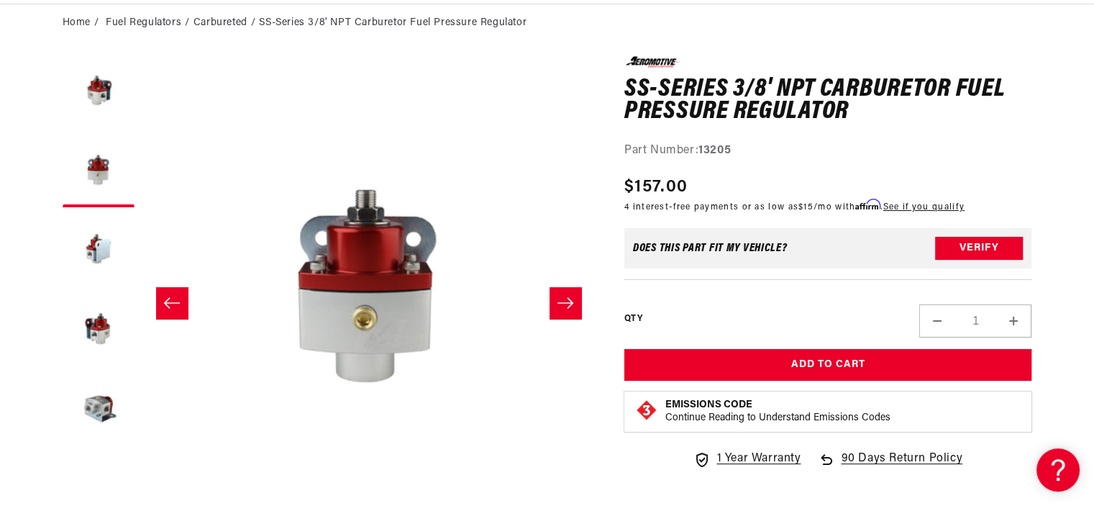
click at [555, 301] on button "Slide right" at bounding box center [566, 303] width 32 height 32
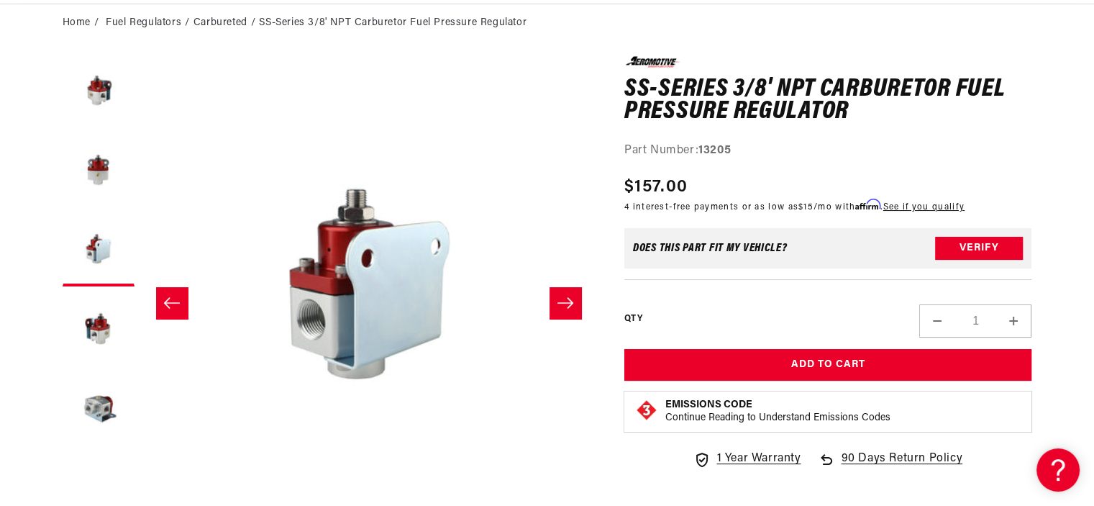
click at [555, 301] on button "Slide right" at bounding box center [566, 303] width 32 height 32
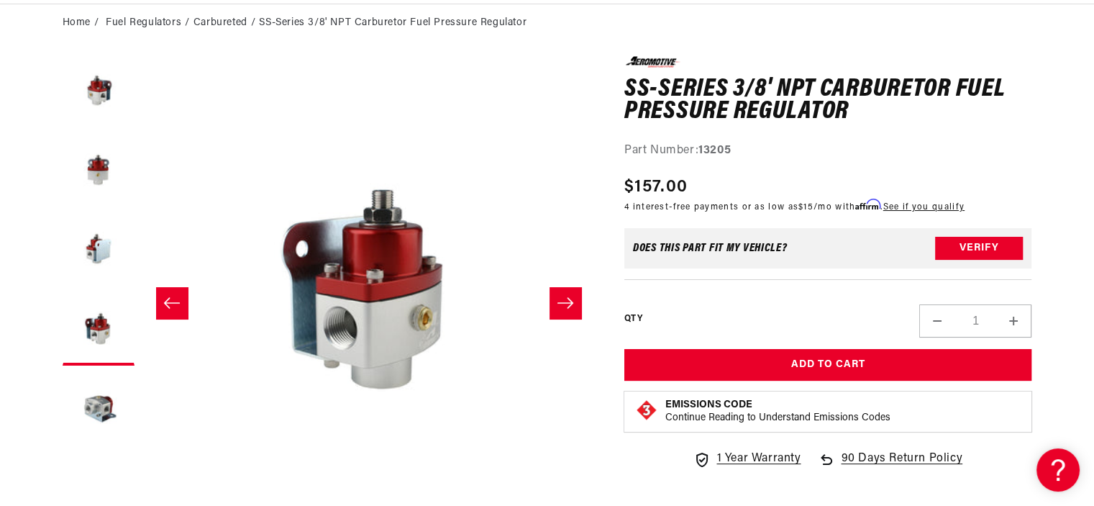
click at [555, 301] on button "Slide right" at bounding box center [566, 303] width 32 height 32
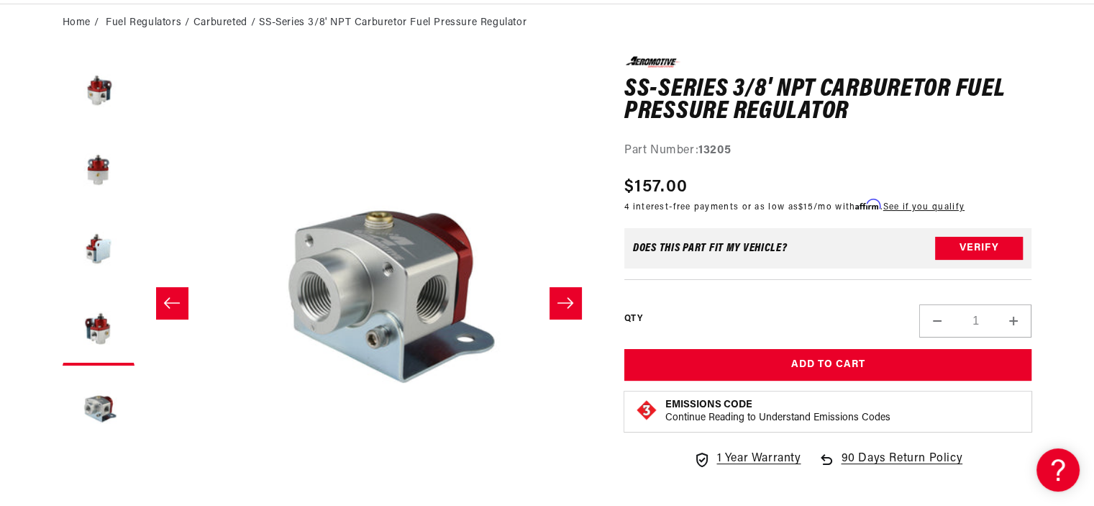
scroll to position [0, 1817]
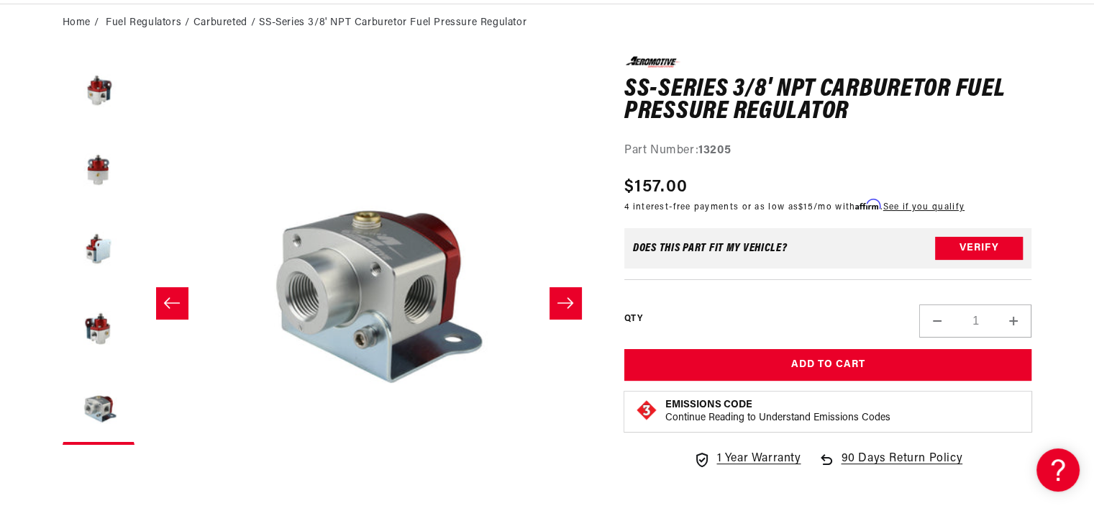
click at [555, 301] on button "Slide right" at bounding box center [566, 303] width 32 height 32
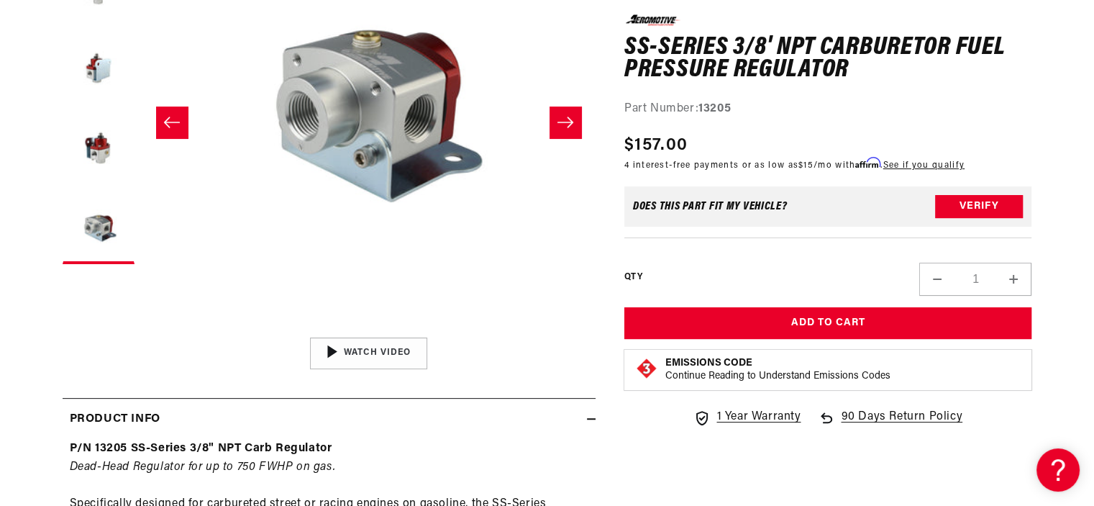
scroll to position [489, 0]
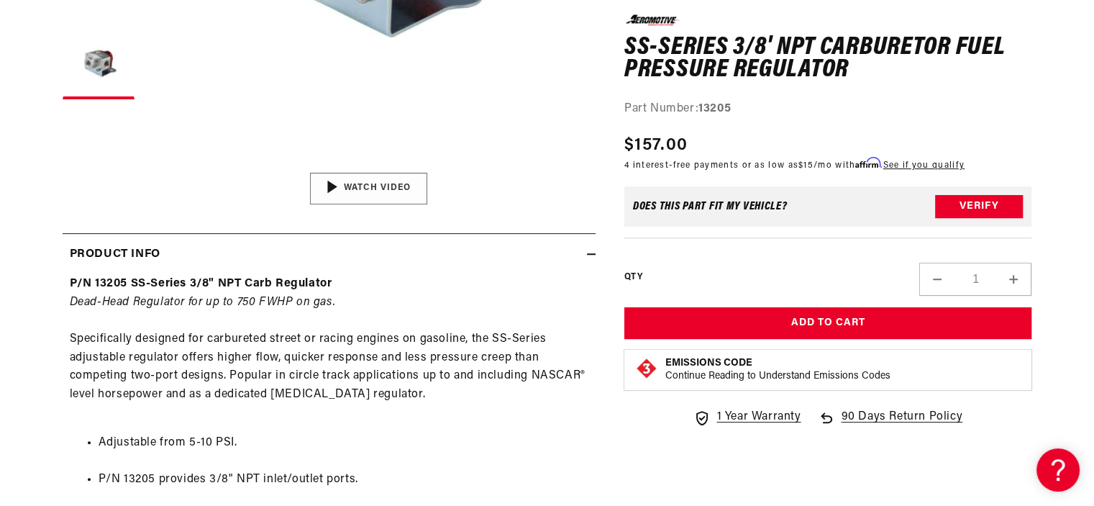
click at [362, 179] on img "Gallery Viewer" at bounding box center [369, 188] width 218 height 122
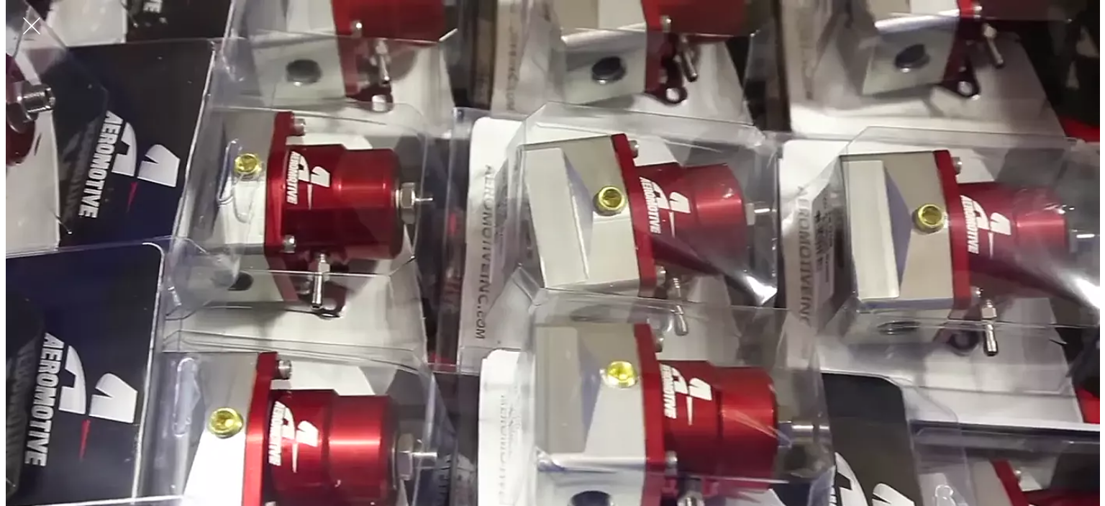
scroll to position [0, 0]
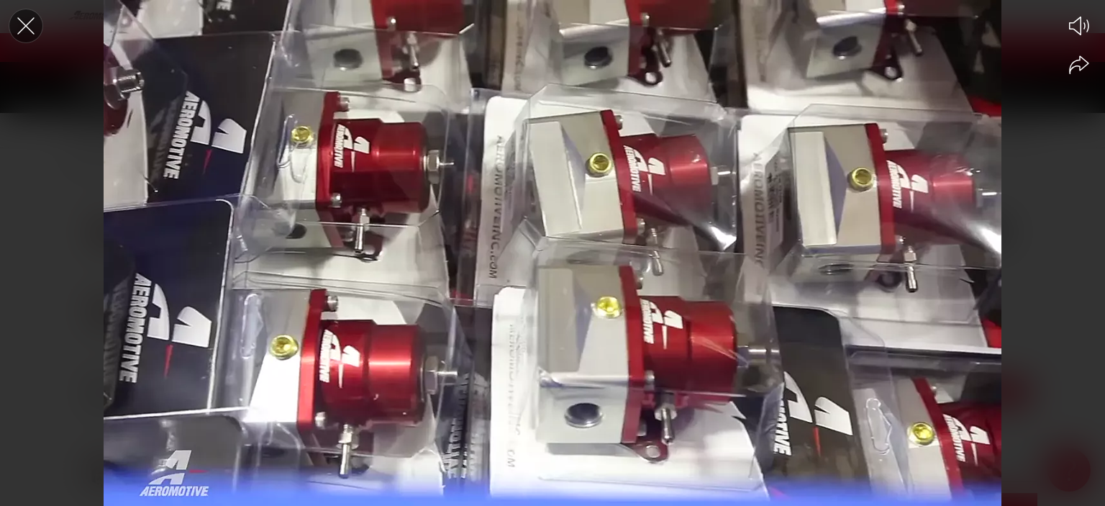
click at [29, 26] on icon "Close the video player" at bounding box center [26, 26] width 32 height 32
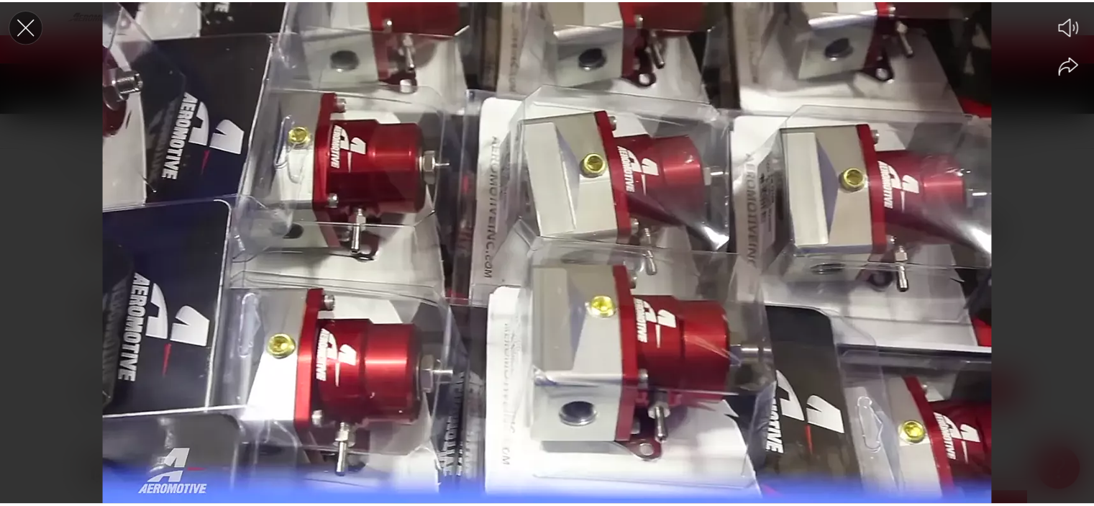
scroll to position [490, 0]
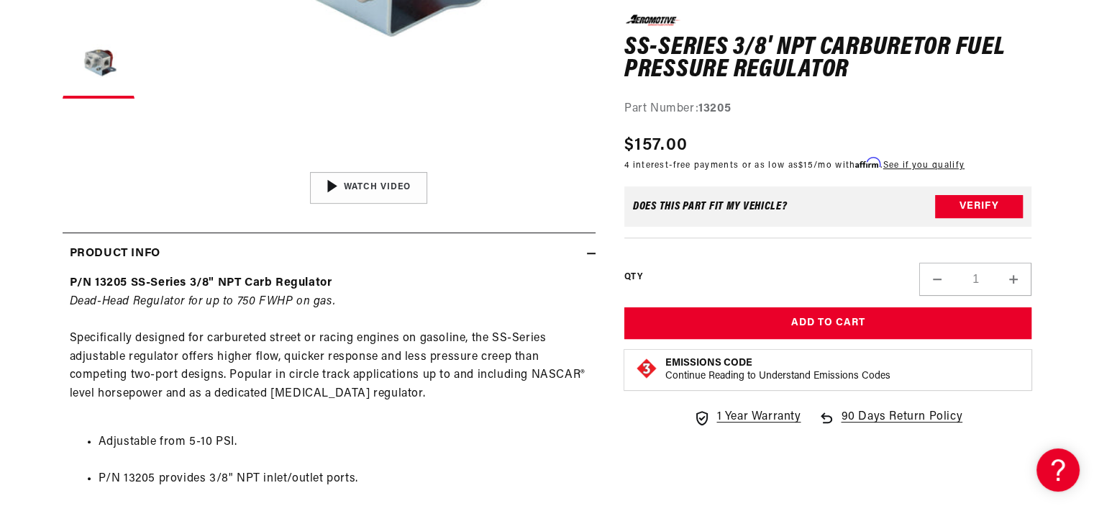
click at [380, 447] on li "Adjustable from 5-10 PSI." at bounding box center [344, 442] width 490 height 19
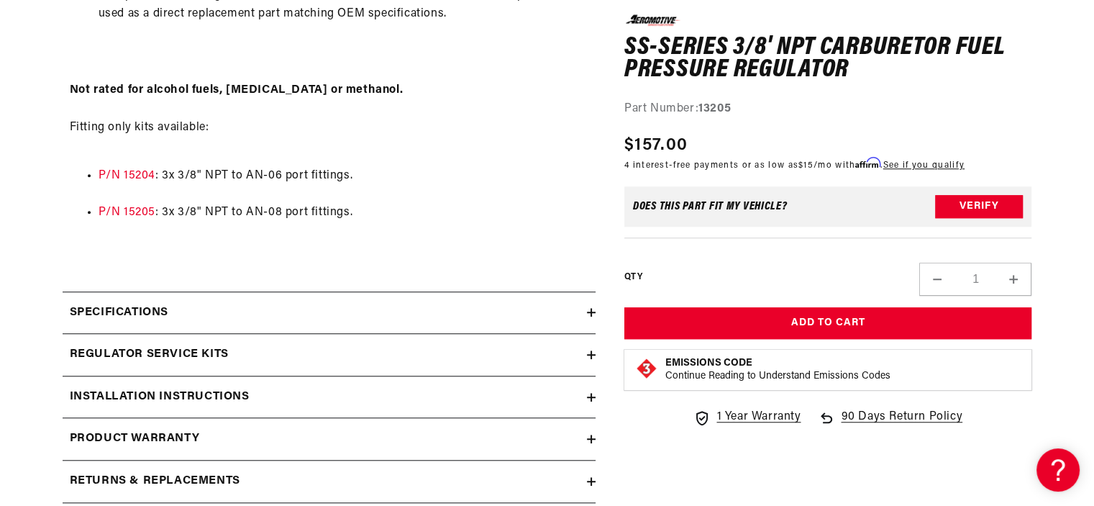
scroll to position [1123, 0]
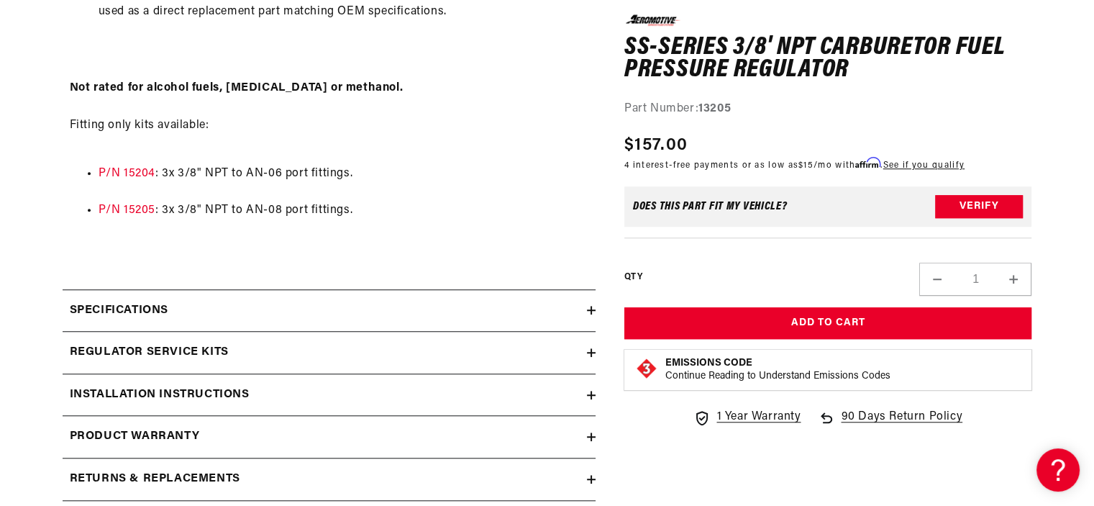
click at [540, 399] on div "Installation Instructions" at bounding box center [325, 395] width 524 height 19
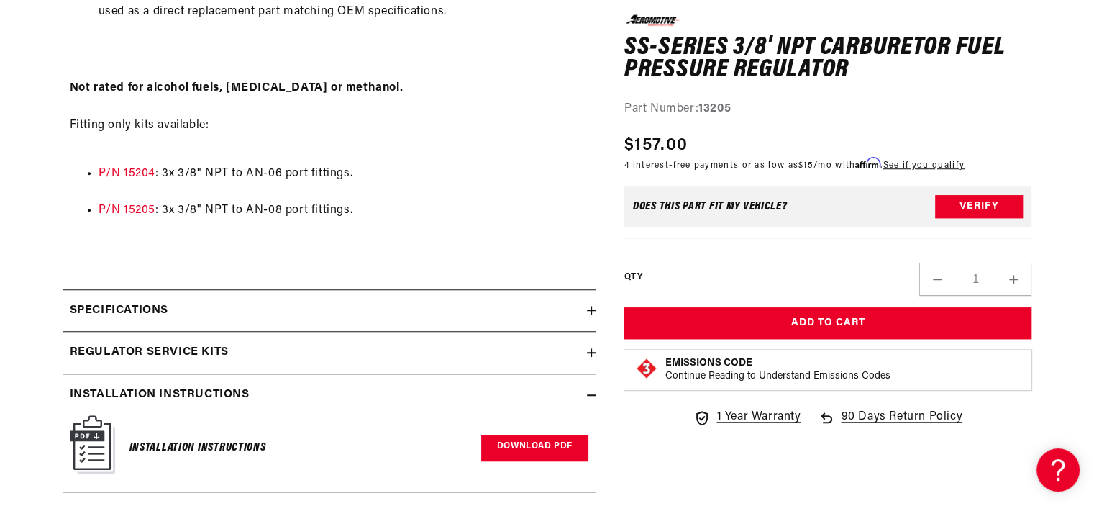
click at [536, 446] on link "Download PDF" at bounding box center [534, 448] width 107 height 27
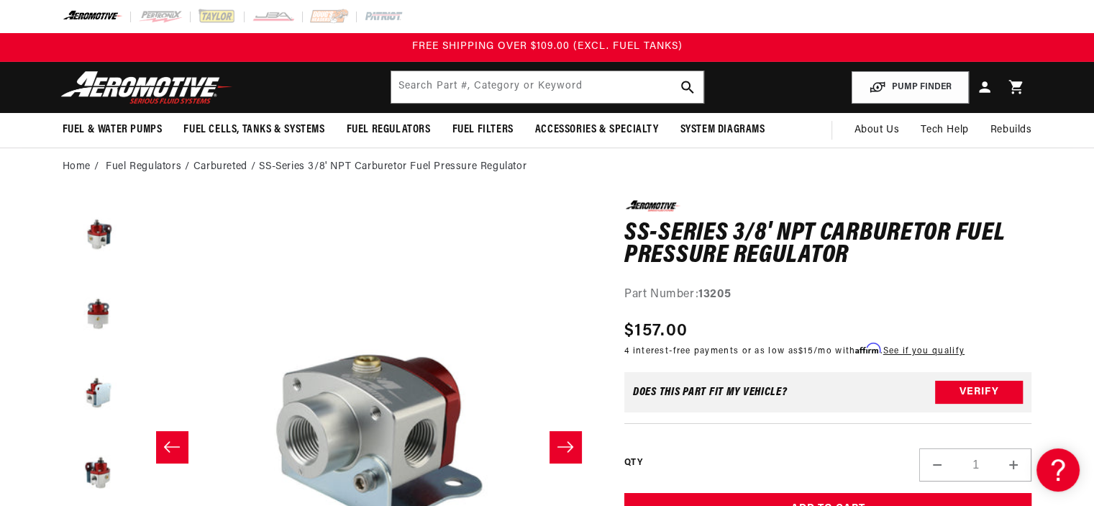
scroll to position [0, 0]
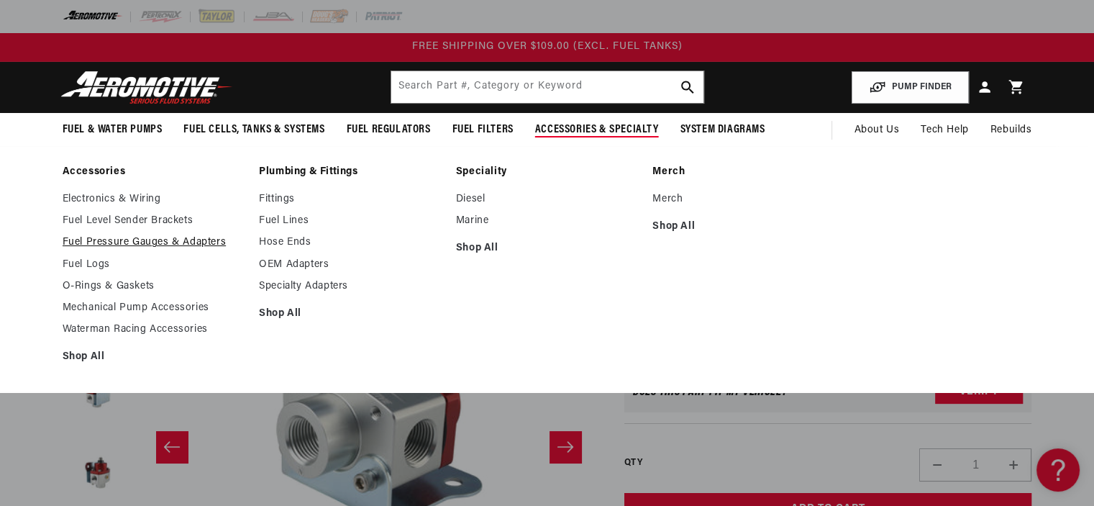
click at [101, 237] on link "Fuel Pressure Gauges & Adapters" at bounding box center [154, 242] width 183 height 13
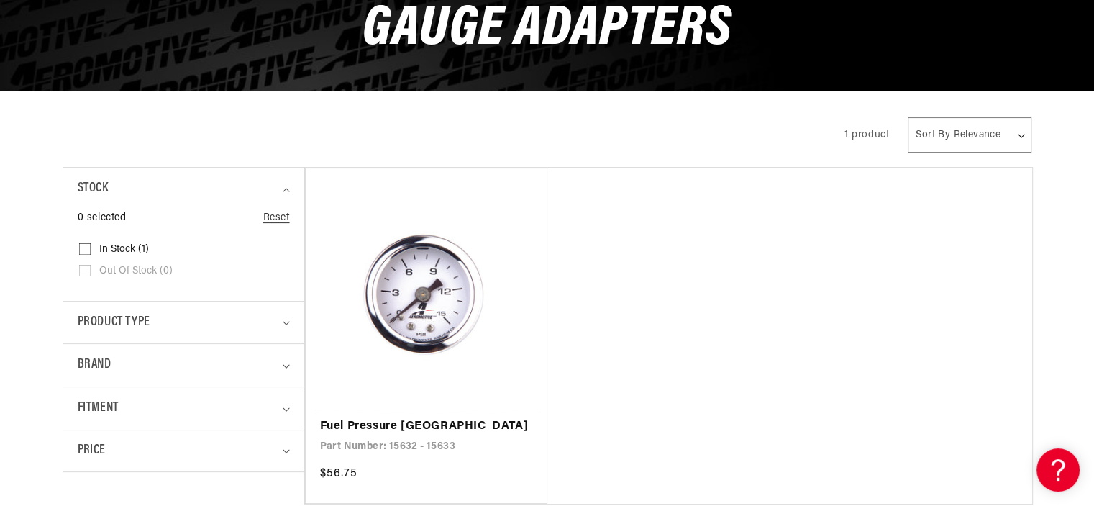
scroll to position [340, 0]
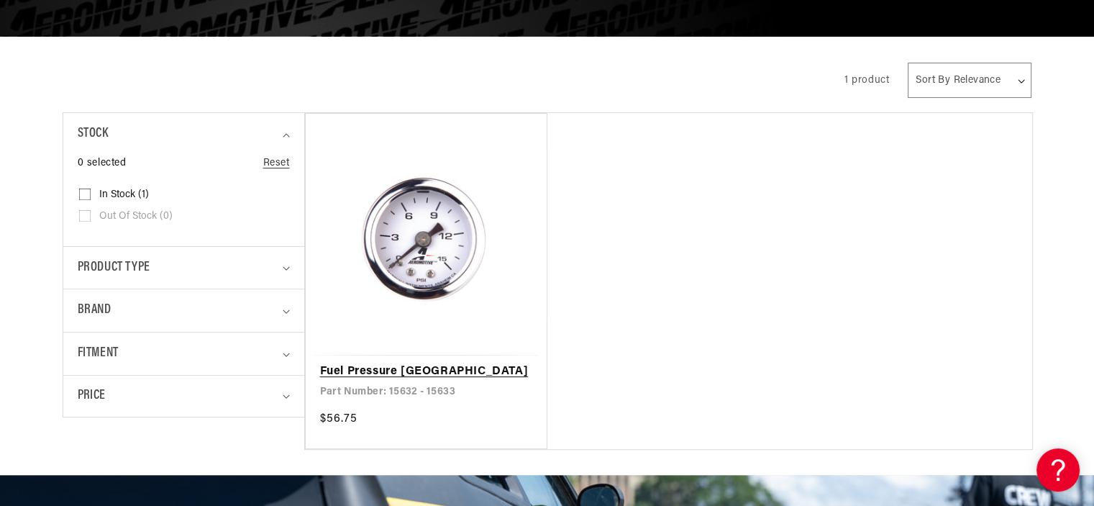
click at [340, 366] on link "Fuel Pressure [GEOGRAPHIC_DATA]" at bounding box center [426, 372] width 213 height 19
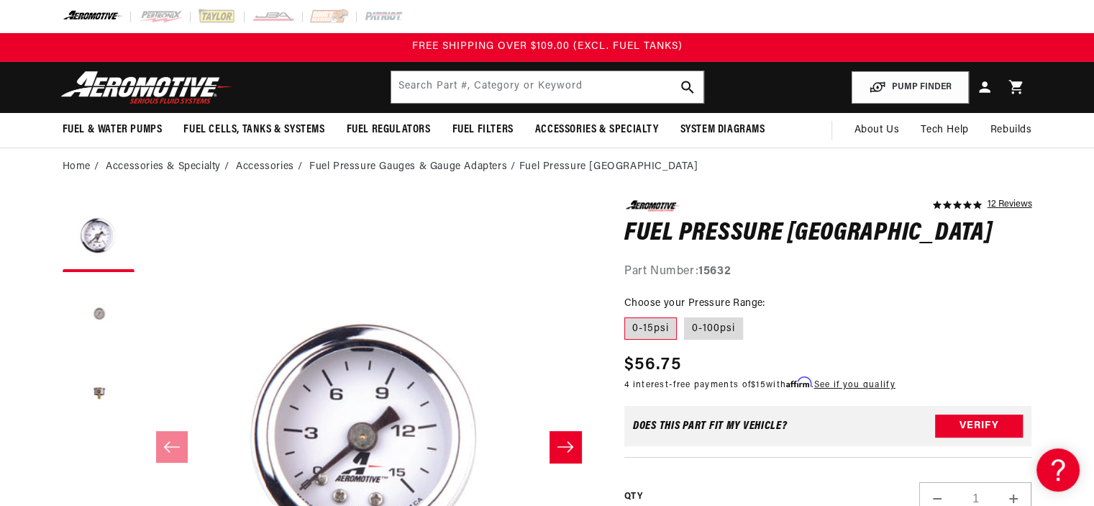
click at [99, 314] on button "Load image 2 in gallery view" at bounding box center [99, 315] width 72 height 72
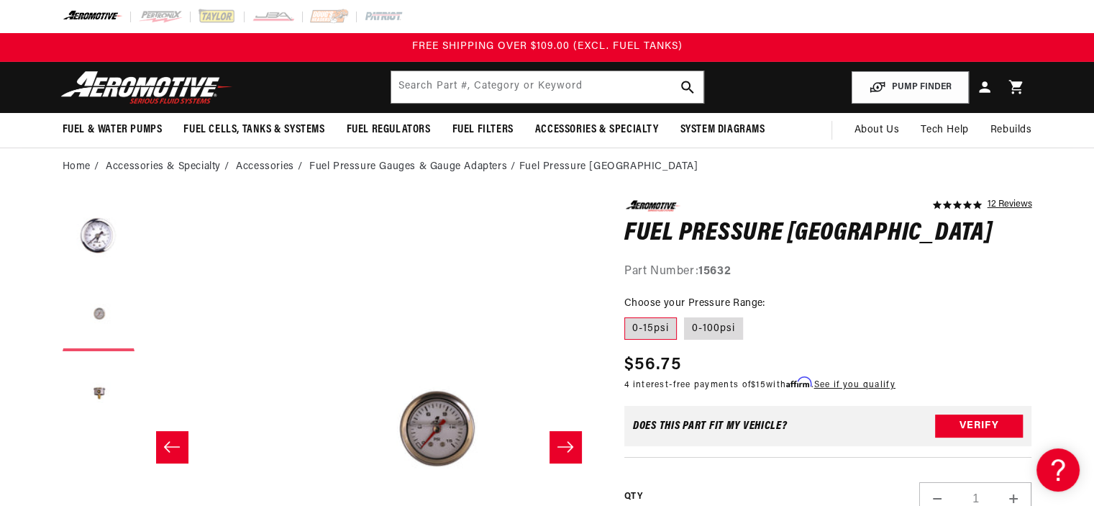
scroll to position [0, 454]
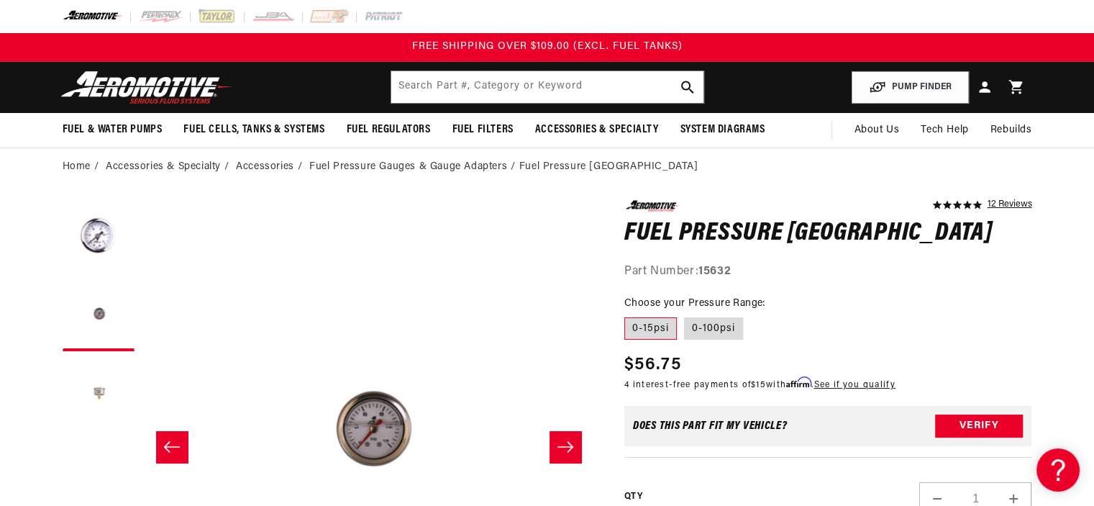
click at [96, 391] on button "Load image 3 in gallery view" at bounding box center [99, 394] width 72 height 72
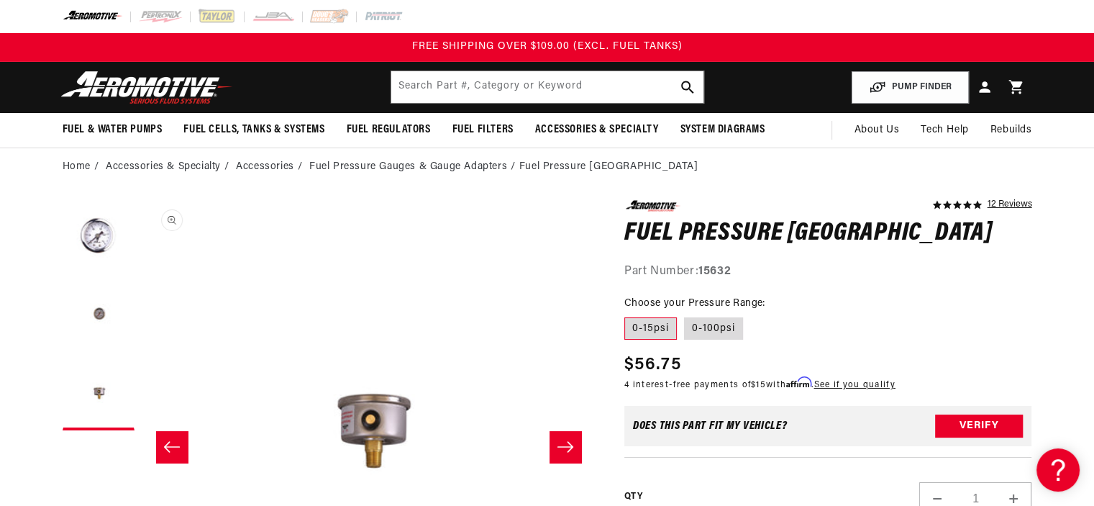
scroll to position [0, 909]
click at [101, 236] on button "Load image 1 in gallery view" at bounding box center [99, 236] width 72 height 72
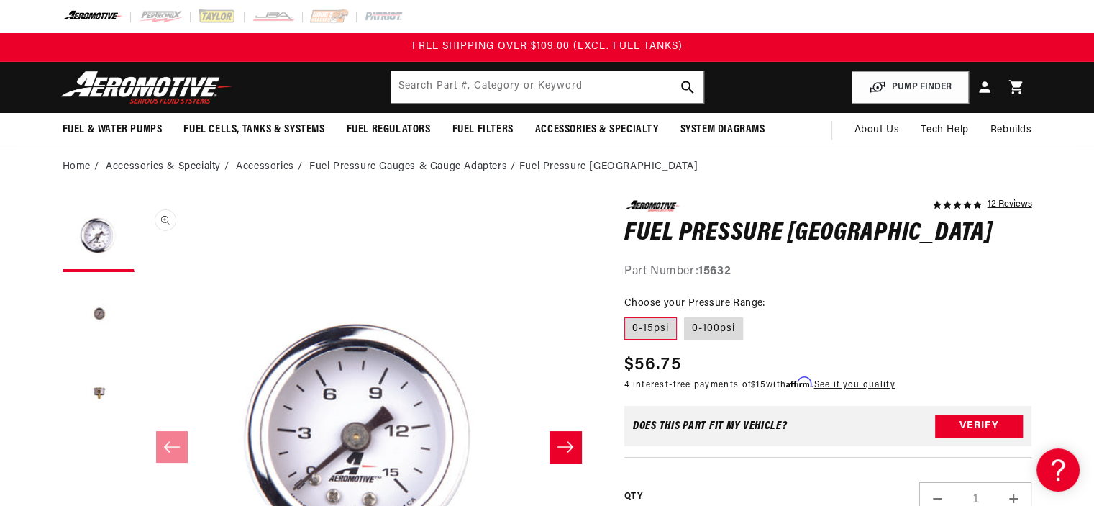
scroll to position [0, 0]
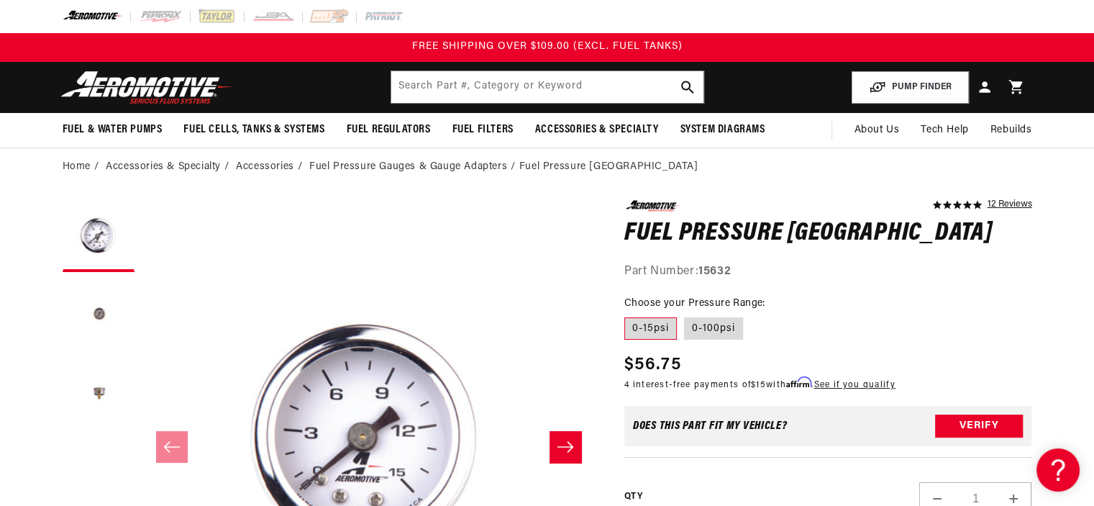
click at [640, 324] on label "0-15psi" at bounding box center [650, 328] width 53 height 23
click at [629, 315] on input "0-15psi" at bounding box center [628, 314] width 1 height 1
click at [636, 327] on label "0-15psi" at bounding box center [650, 328] width 53 height 23
click at [629, 315] on input "0-15psi" at bounding box center [628, 314] width 1 height 1
click at [640, 327] on label "0-15psi" at bounding box center [650, 328] width 53 height 23
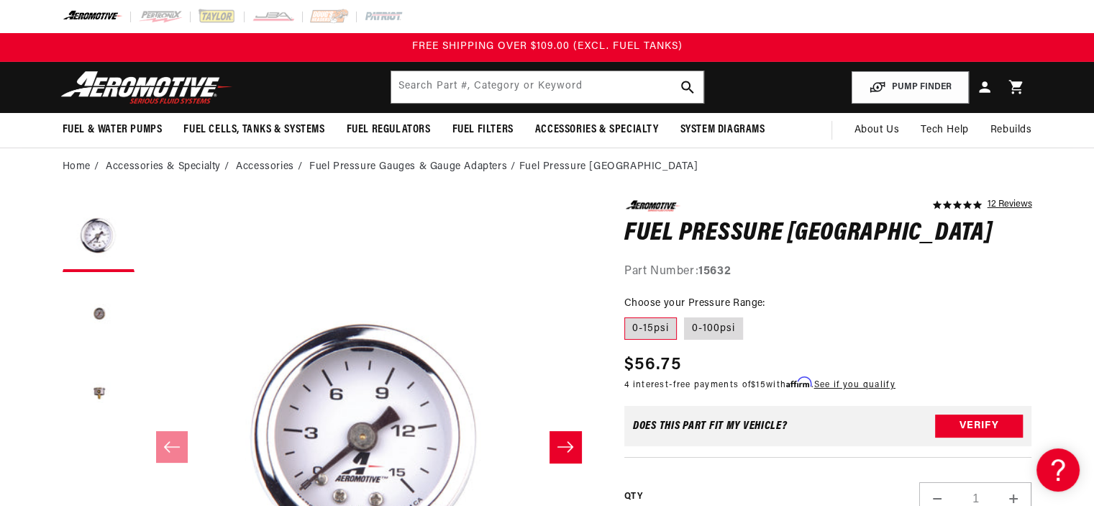
click at [629, 315] on input "0-15psi" at bounding box center [628, 314] width 1 height 1
click at [842, 310] on fieldset "Choose your Pressure Range: 0-15psi 0-100psi" at bounding box center [828, 319] width 408 height 46
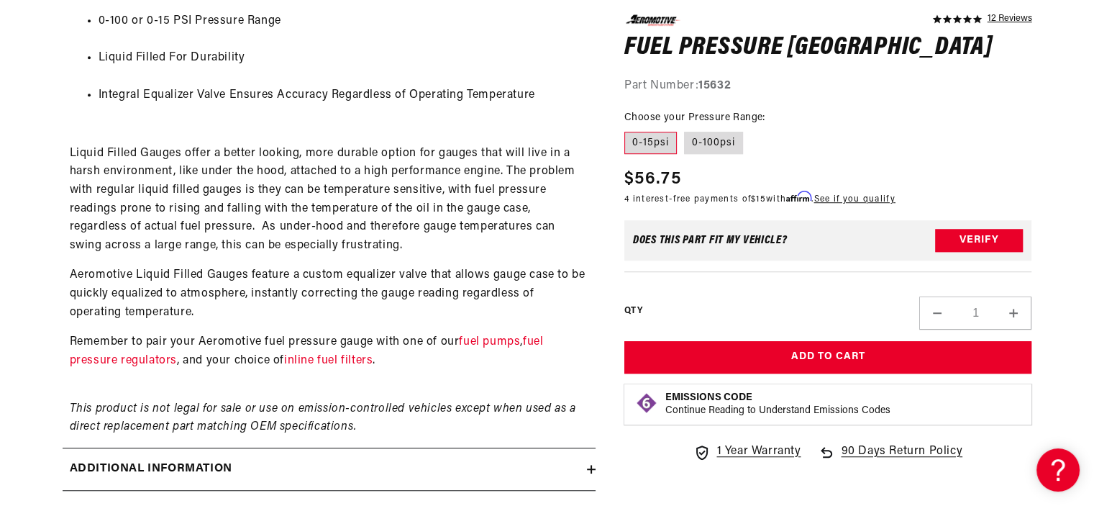
scroll to position [950, 0]
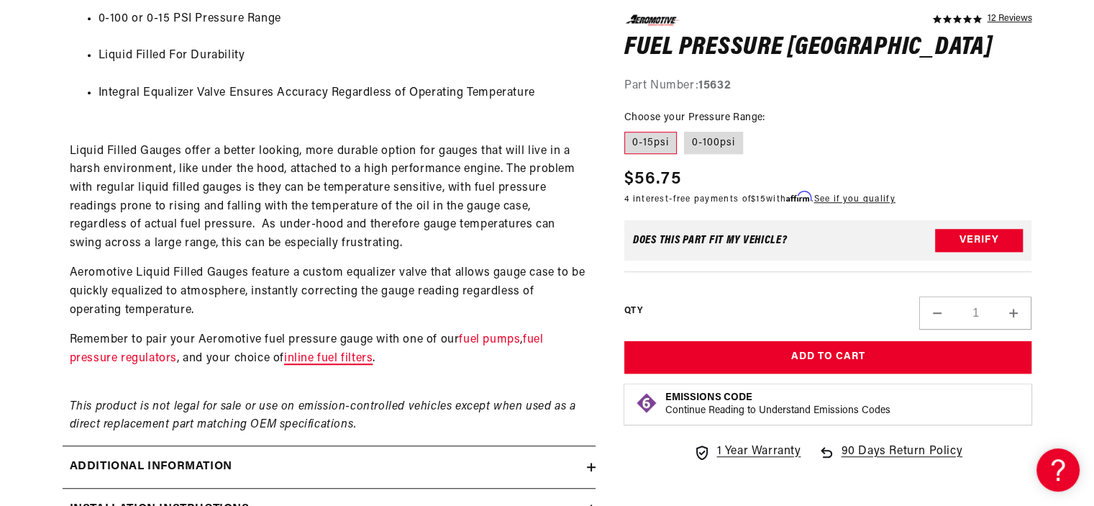
click at [327, 357] on link "inline fuel filters" at bounding box center [328, 359] width 88 height 12
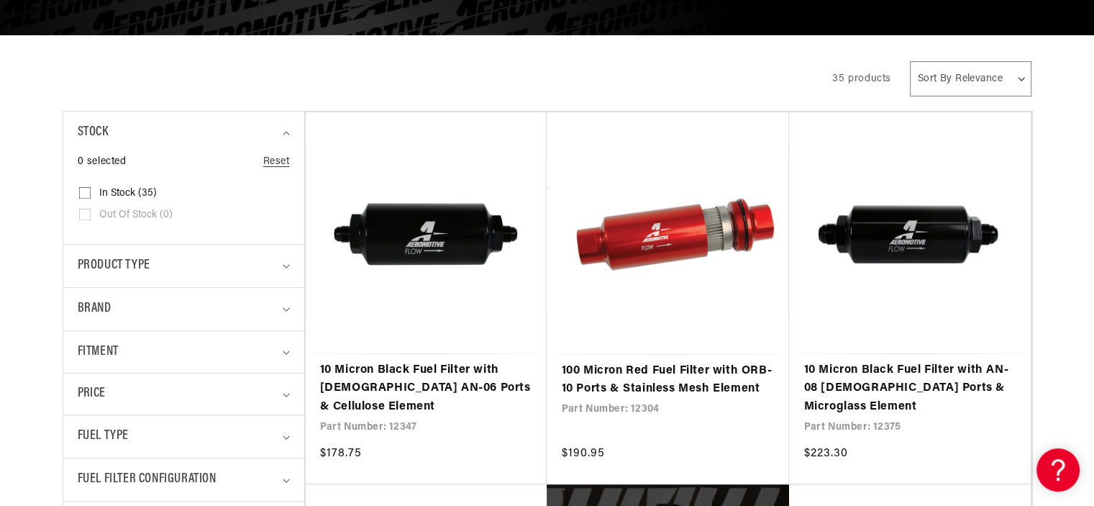
scroll to position [317, 0]
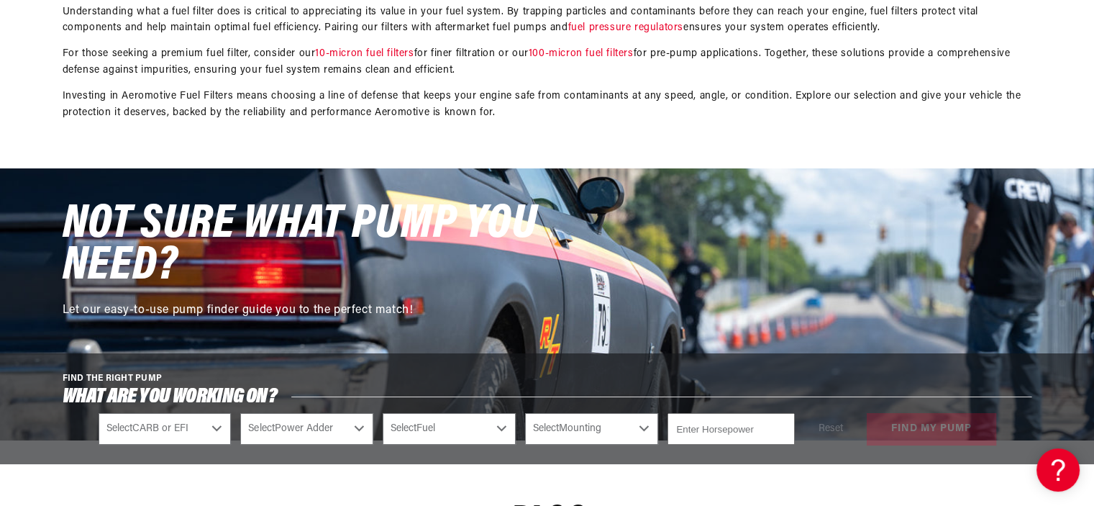
scroll to position [5410, 0]
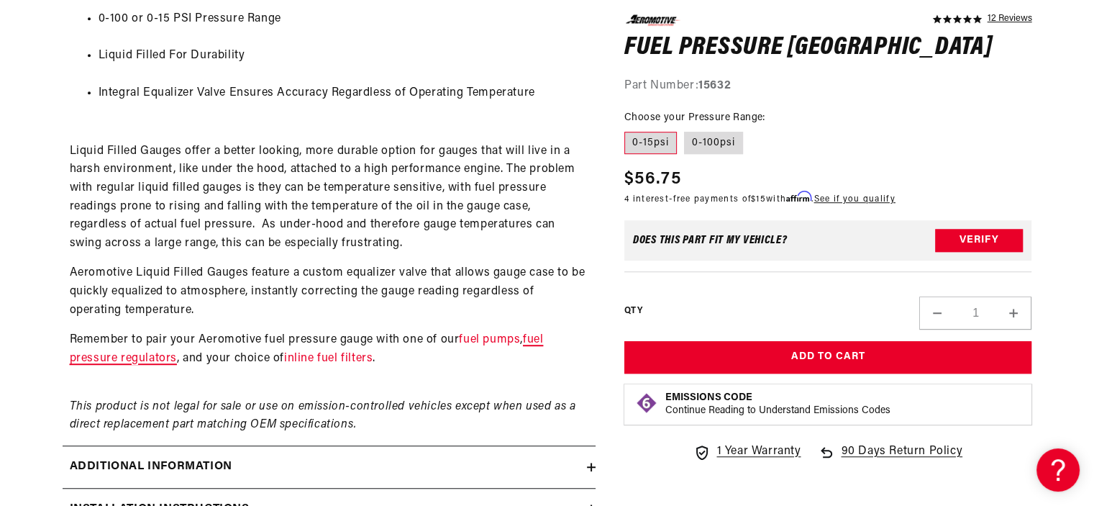
click at [544, 343] on link "fuel pressure regulators" at bounding box center [307, 349] width 474 height 30
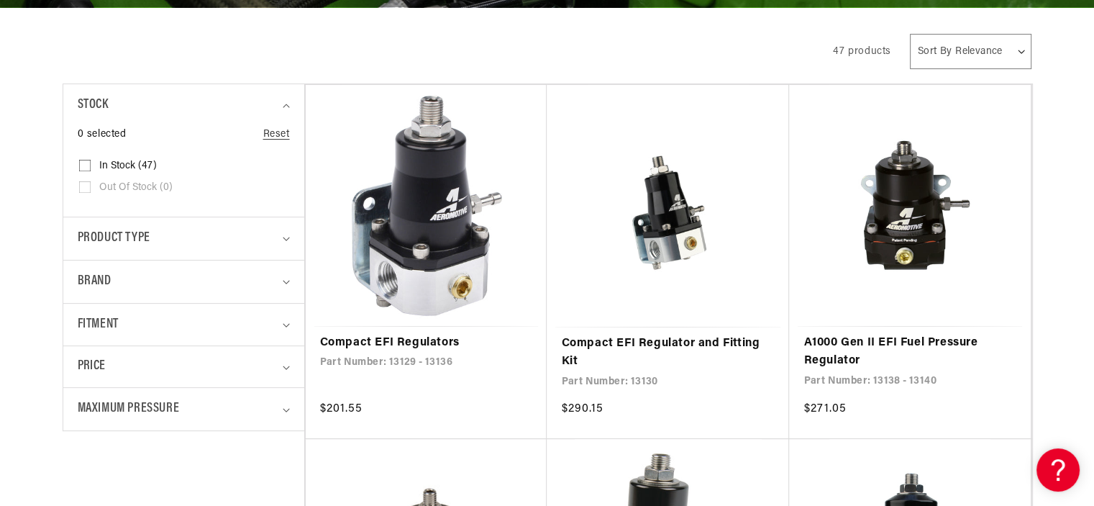
scroll to position [345, 0]
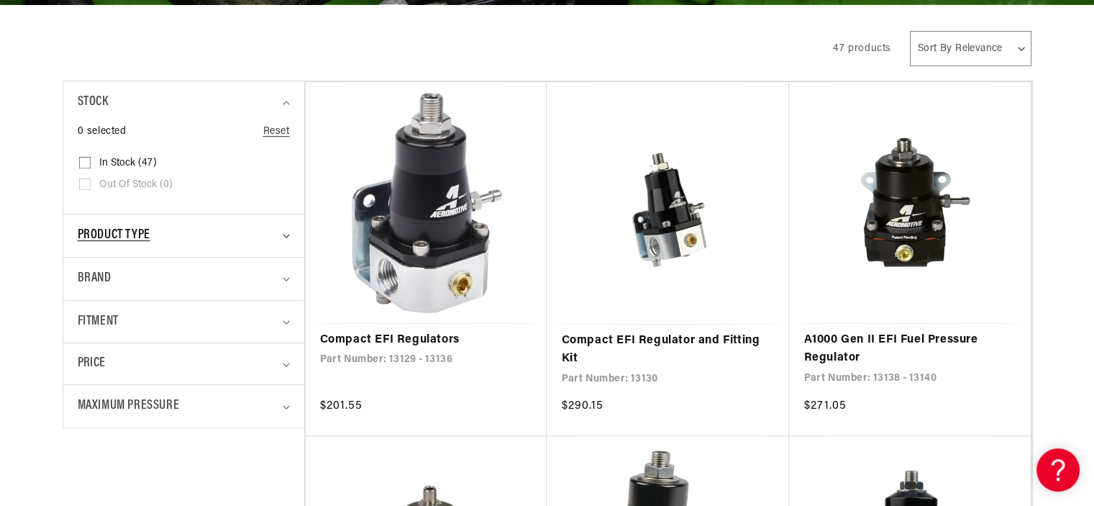
click at [288, 241] on summary "Product type" at bounding box center [184, 235] width 212 height 42
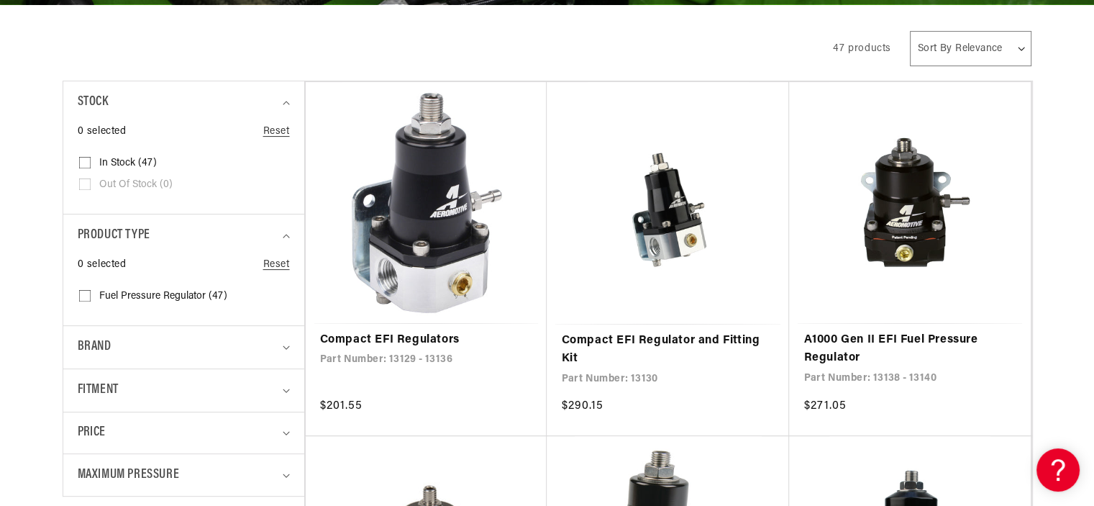
click at [291, 235] on details "Product type 0 selected Reset Product type Fuel Pressure Regulator (47) Fuel Pr…" at bounding box center [183, 270] width 241 height 112
click at [288, 232] on summary "Product type" at bounding box center [184, 235] width 212 height 42
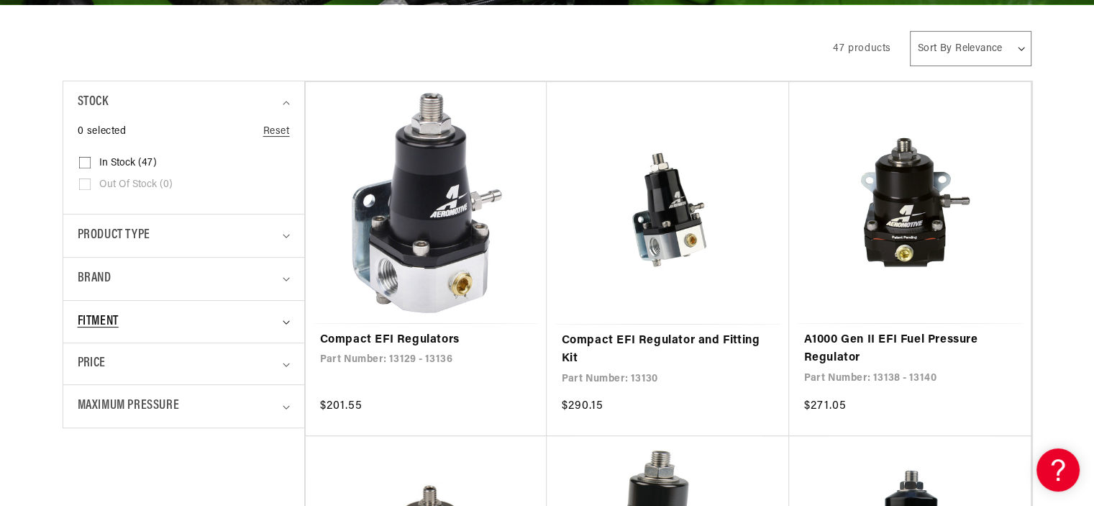
click at [288, 321] on icon "Fitment (0 selected)" at bounding box center [286, 322] width 7 height 4
click at [83, 378] on input "Universal (42) Universal (42 products)" at bounding box center [85, 384] width 12 height 12
checkbox input "true"
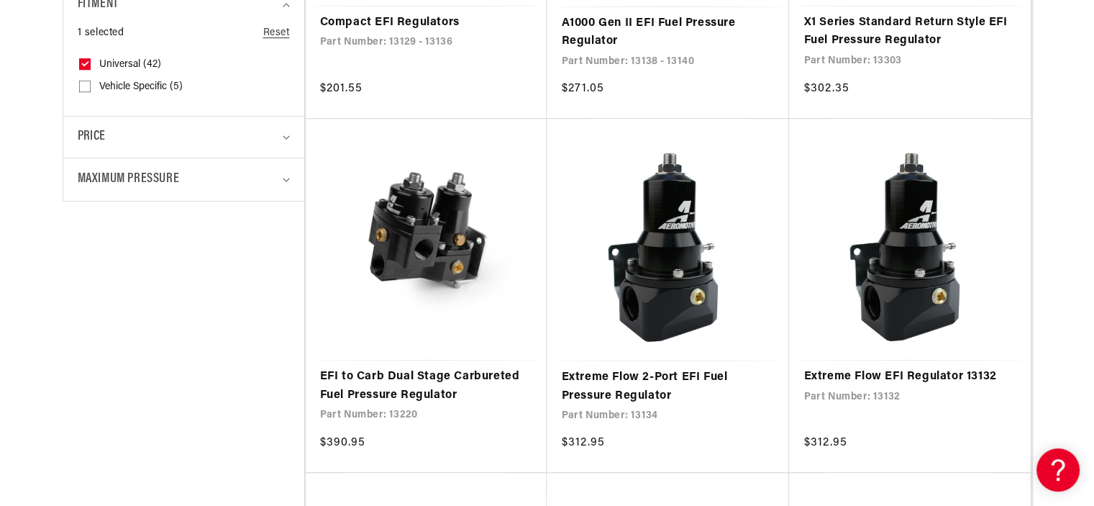
scroll to position [691, 0]
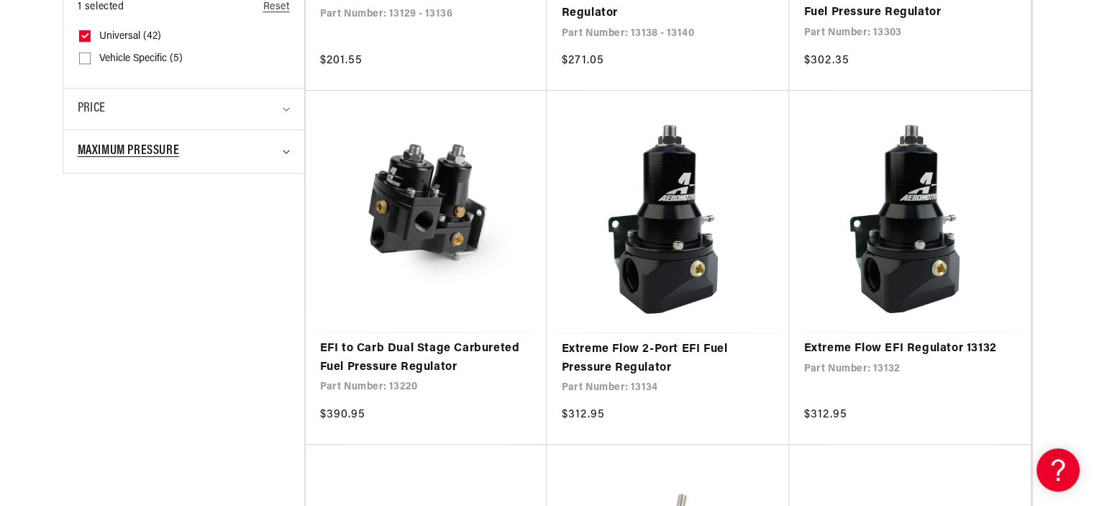
click at [283, 146] on summary "Maximum Pressure" at bounding box center [184, 151] width 212 height 42
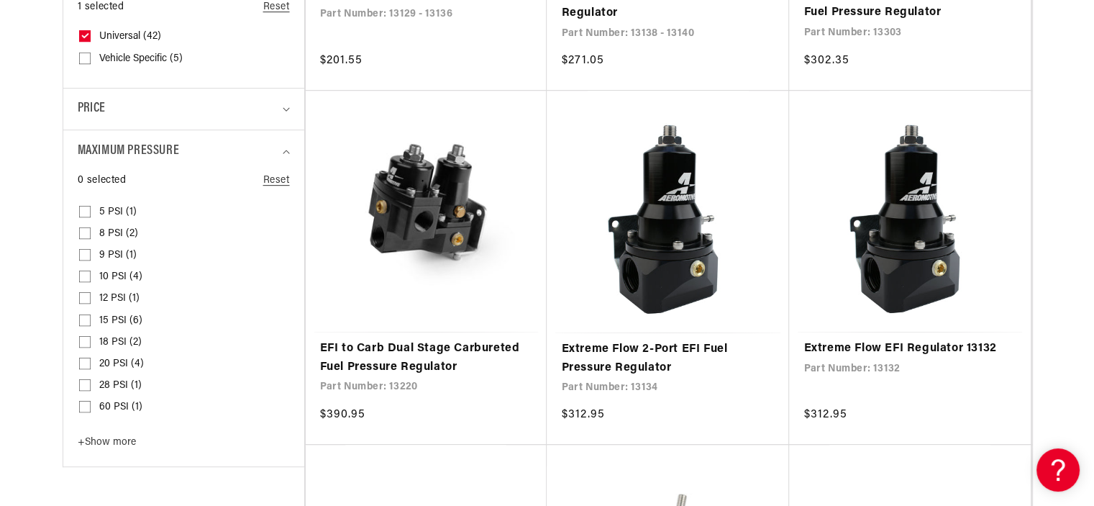
click at [86, 317] on input "15 PSI (6) 15 PSI (6 products)" at bounding box center [85, 323] width 12 height 12
checkbox input "true"
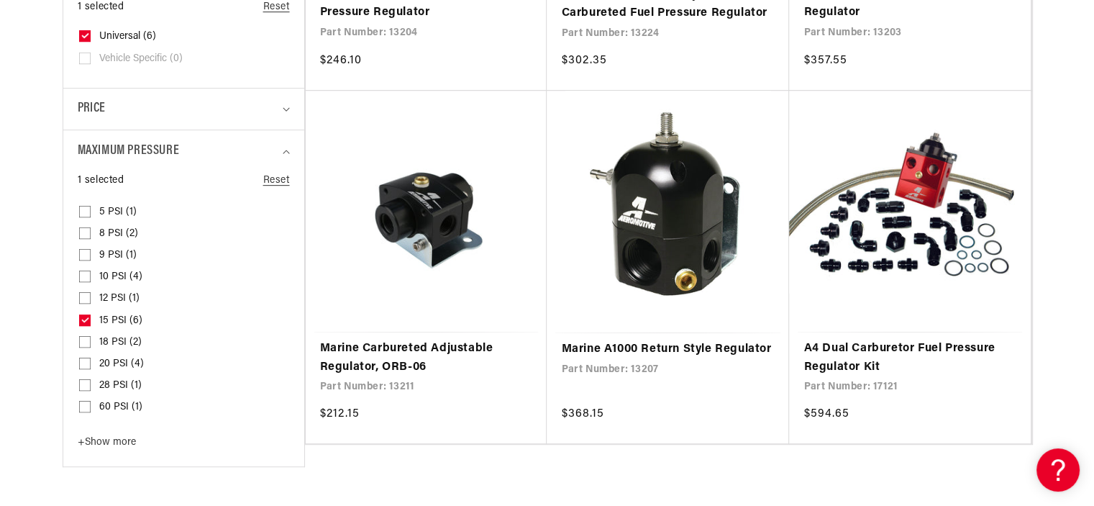
click at [1082, 215] on div "Filter By Filter By Filter and sort Stock 0 selected Reset In stock (6)" at bounding box center [547, 76] width 1094 height 835
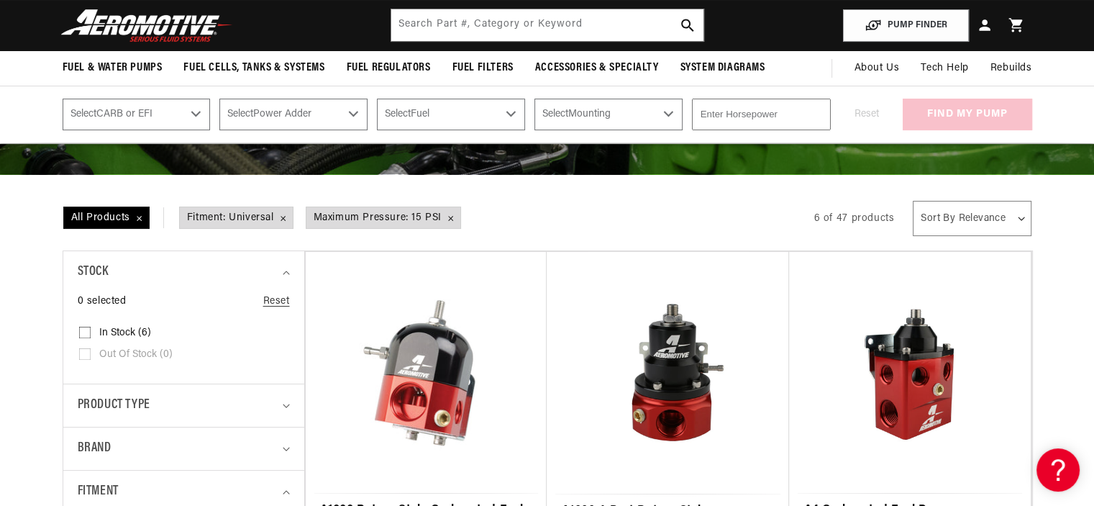
scroll to position [173, 0]
